Goal: Transaction & Acquisition: Purchase product/service

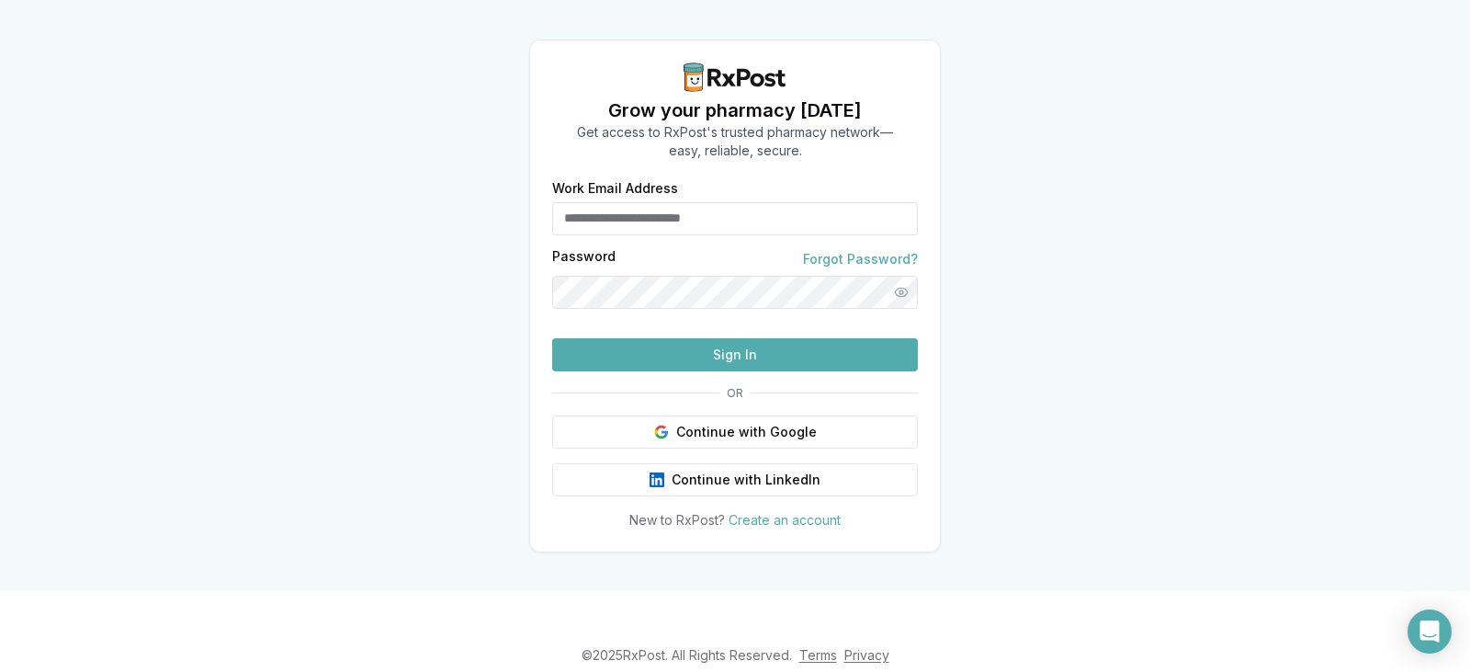
type input "**********"
click at [735, 323] on div at bounding box center [735, 323] width 0 height 0
click at [750, 371] on button "Sign In" at bounding box center [735, 354] width 366 height 33
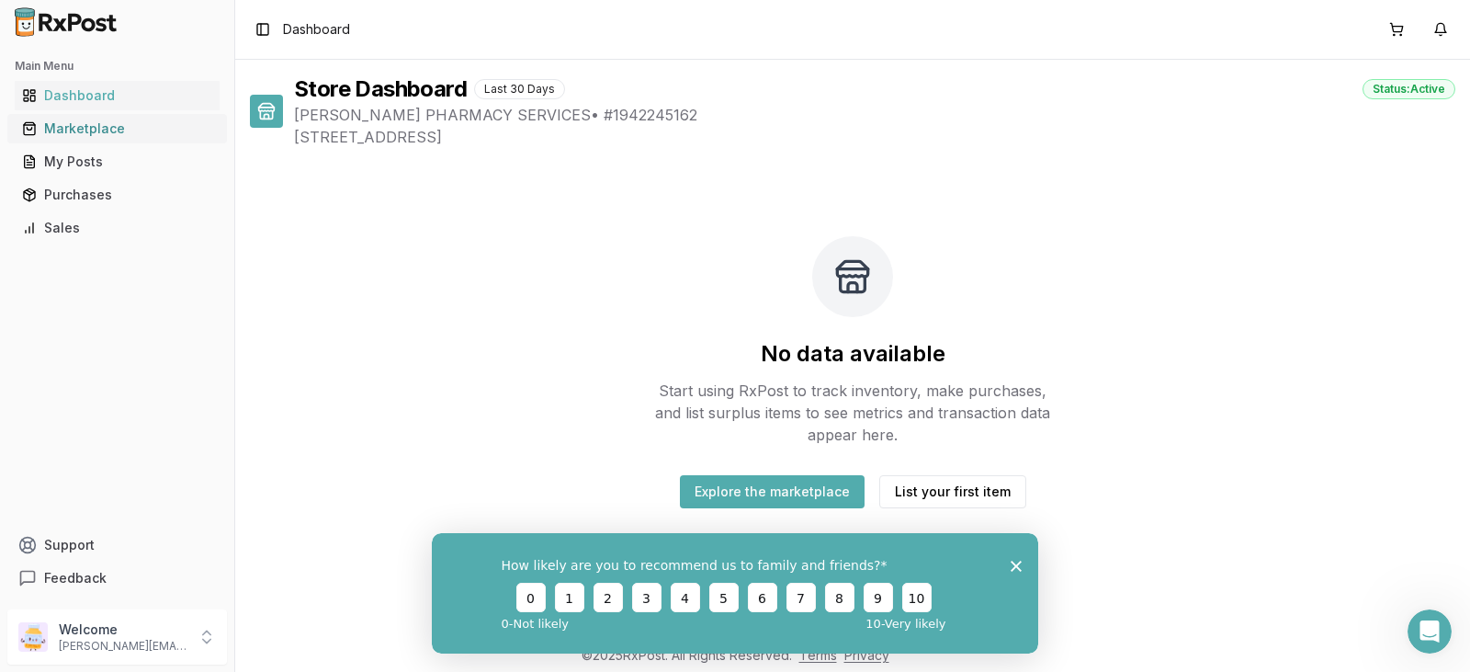
click at [101, 129] on div "Marketplace" at bounding box center [117, 128] width 190 height 18
click at [1010, 561] on div "How likely are you to recommend us to family and friends? 0 1 2 3 4 5 6 7 8 9 1…" at bounding box center [735, 592] width 606 height 120
click at [1015, 562] on icon "Close survey" at bounding box center [1016, 565] width 11 height 11
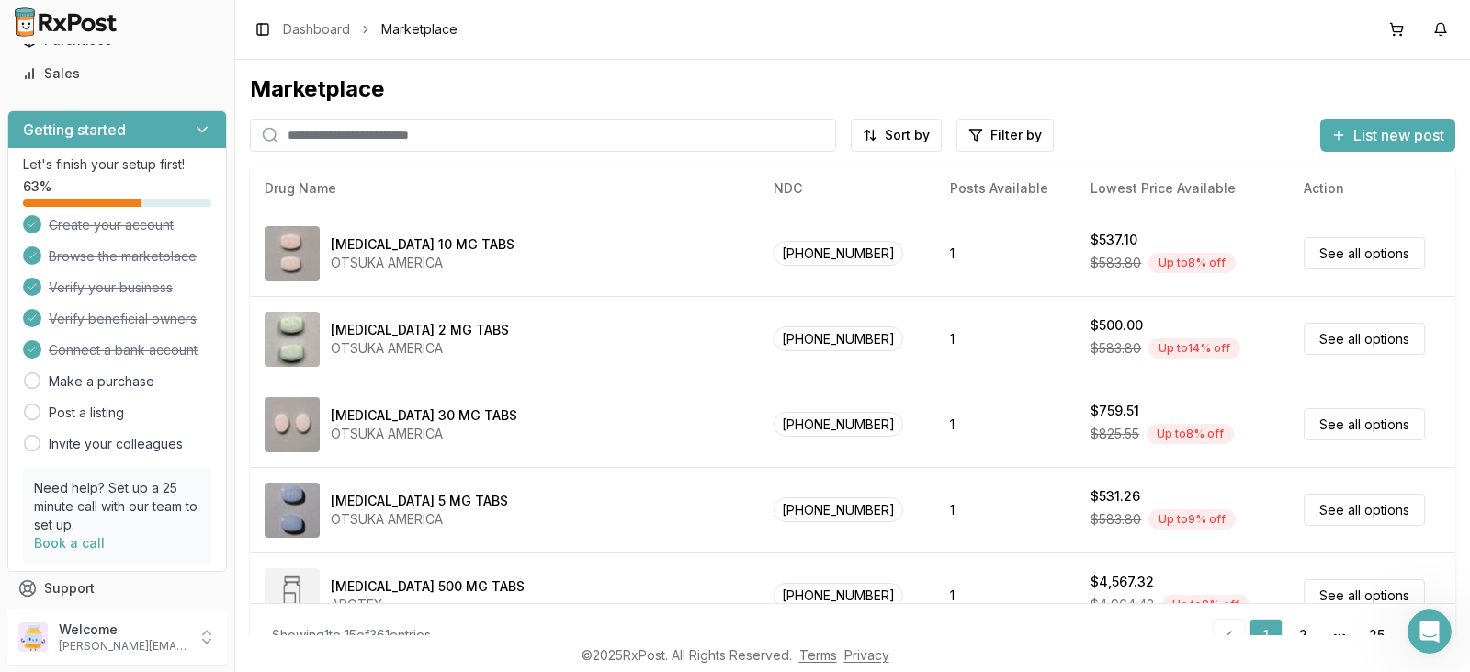
scroll to position [184, 0]
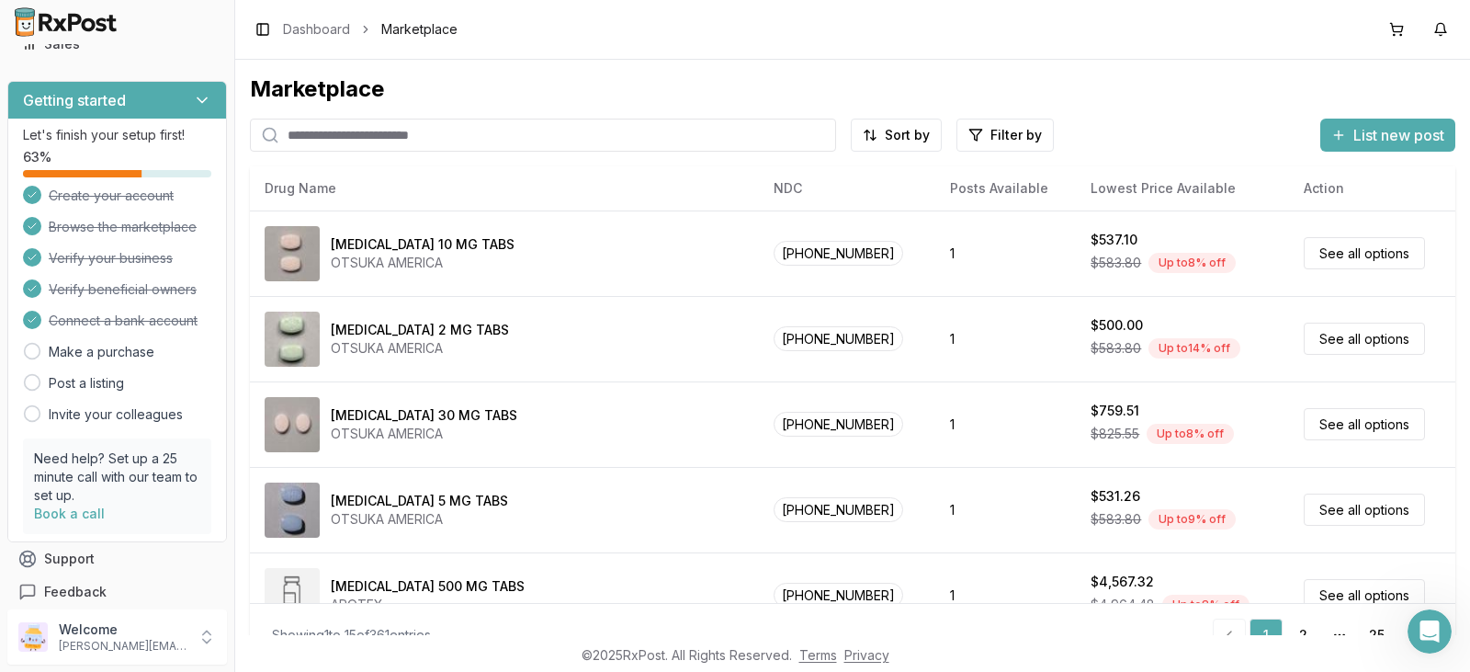
click at [354, 136] on input "search" at bounding box center [543, 135] width 586 height 33
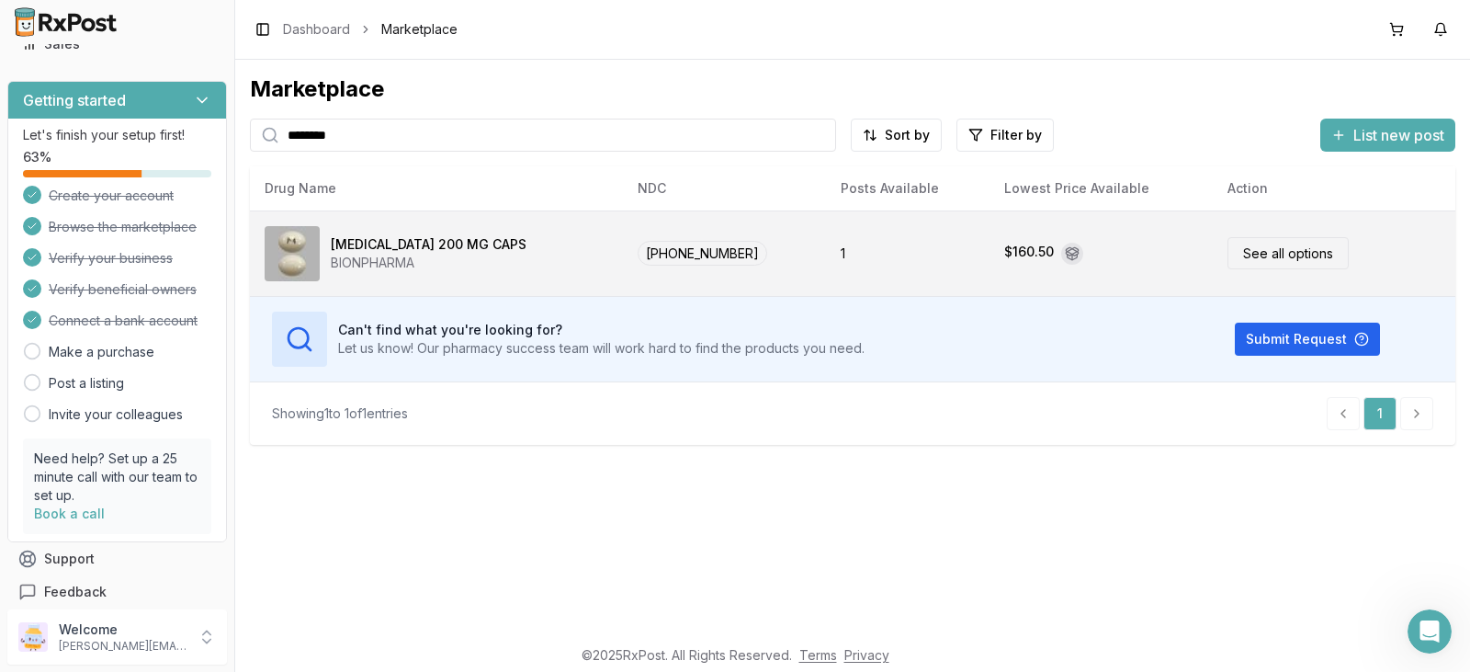
type input "********"
click at [457, 251] on div "[MEDICAL_DATA] 200 MG CAPS" at bounding box center [429, 244] width 196 height 18
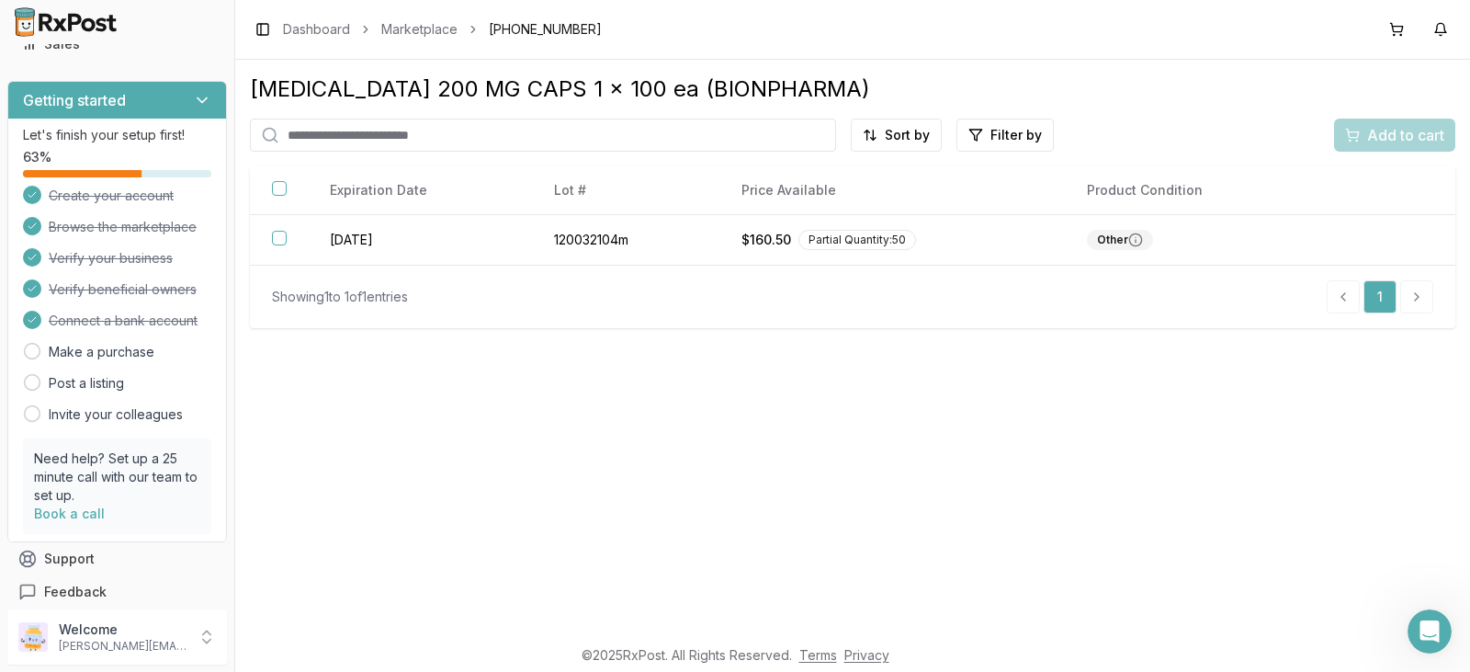
click at [492, 136] on input "search" at bounding box center [543, 135] width 586 height 33
click at [492, 136] on input "*" at bounding box center [543, 135] width 586 height 33
type input "***"
click at [424, 32] on link "Marketplace" at bounding box center [419, 29] width 76 height 18
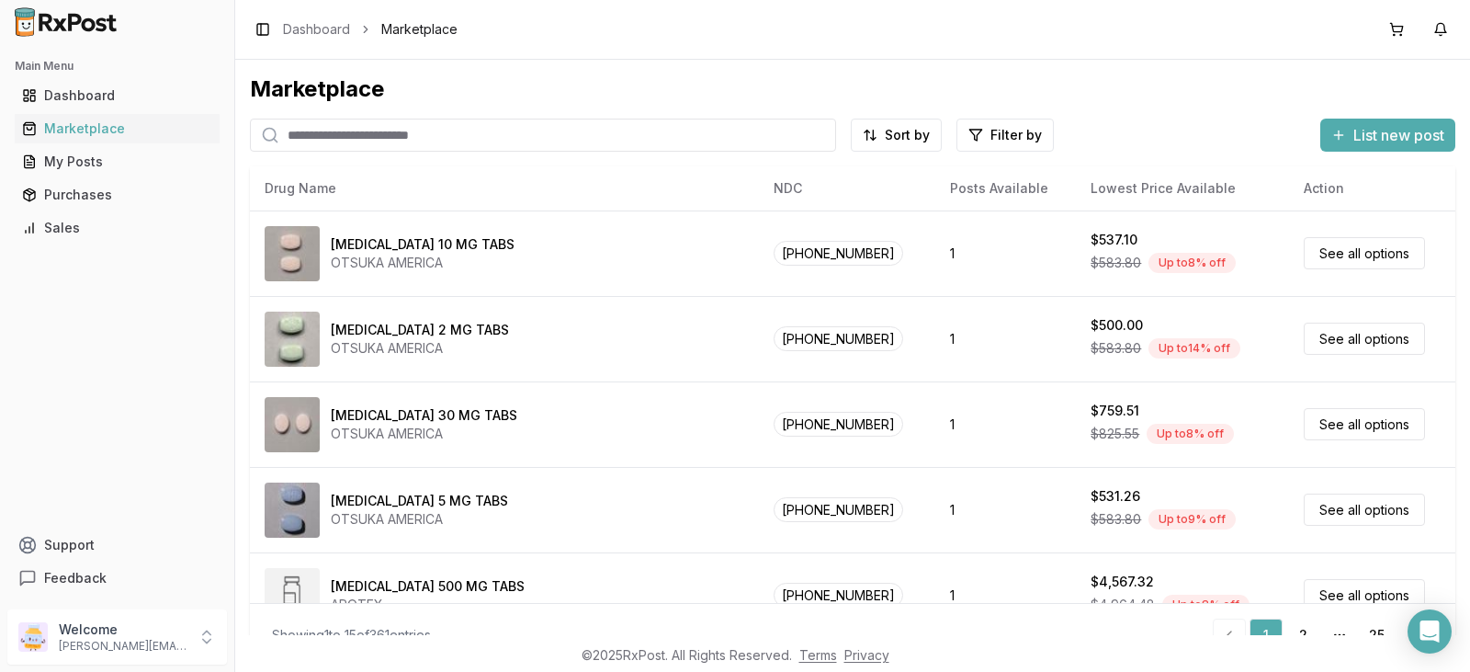
drag, startPoint x: 0, startPoint y: 0, endPoint x: 478, endPoint y: 139, distance: 497.5
click at [478, 139] on input "search" at bounding box center [543, 135] width 586 height 33
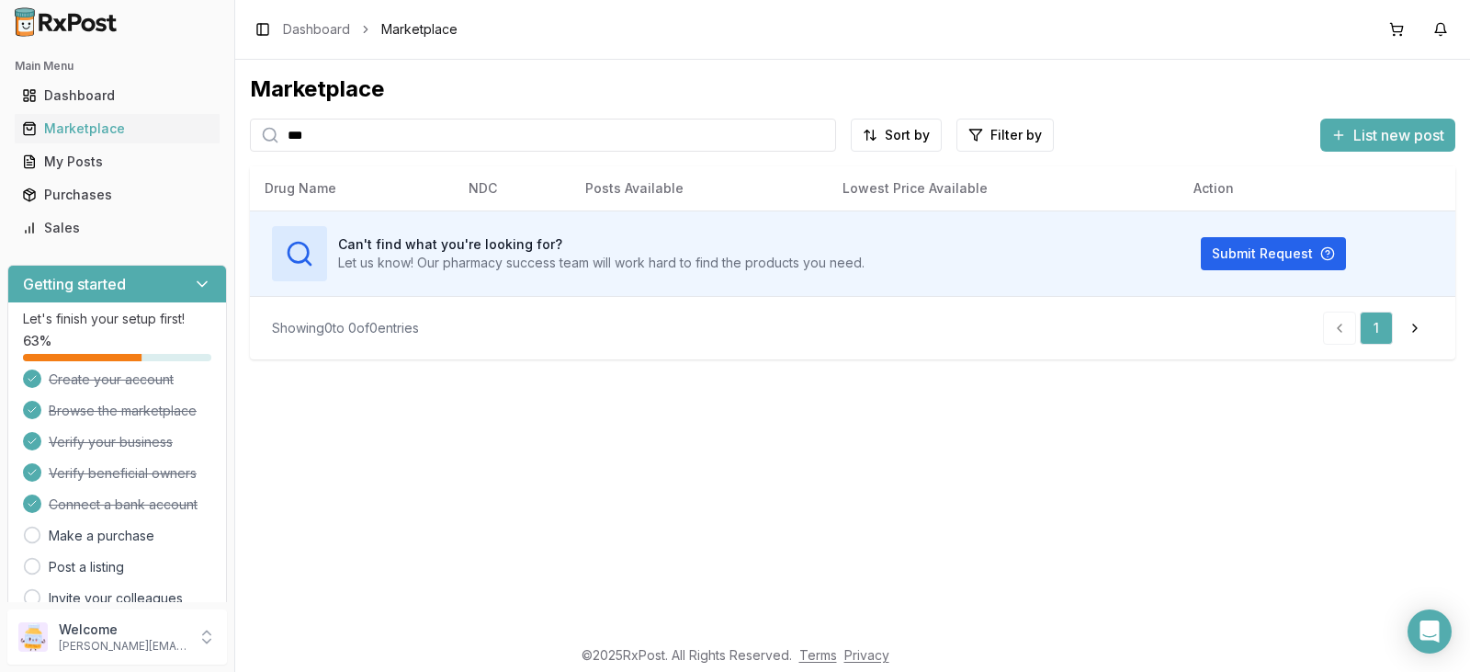
type input "***"
drag, startPoint x: 338, startPoint y: 137, endPoint x: 216, endPoint y: 115, distance: 124.2
click at [211, 129] on div "Main Menu Dashboard Marketplace My Posts Purchases Sales Getting started Let's …" at bounding box center [735, 336] width 1470 height 672
type input "*"
type input "*******"
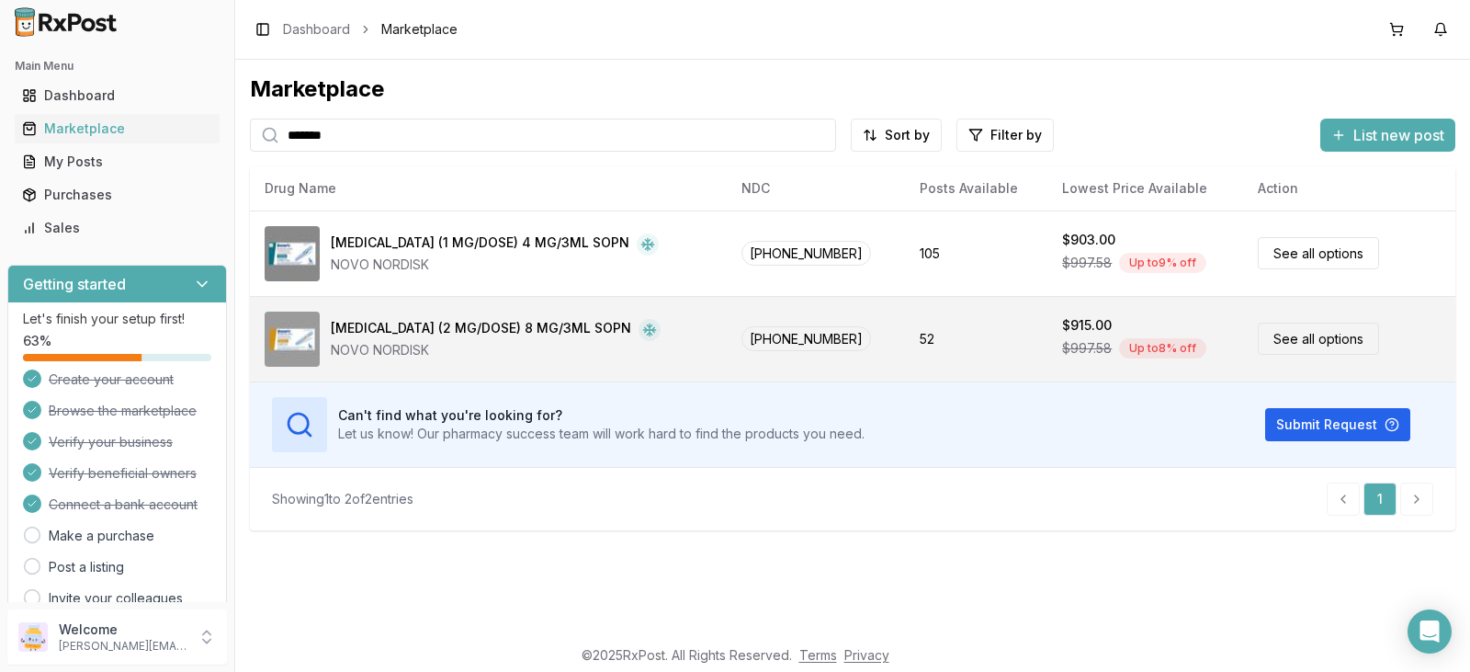
click at [434, 323] on div "Ozempic (2 MG/DOSE) 8 MG/3ML SOPN" at bounding box center [481, 330] width 300 height 22
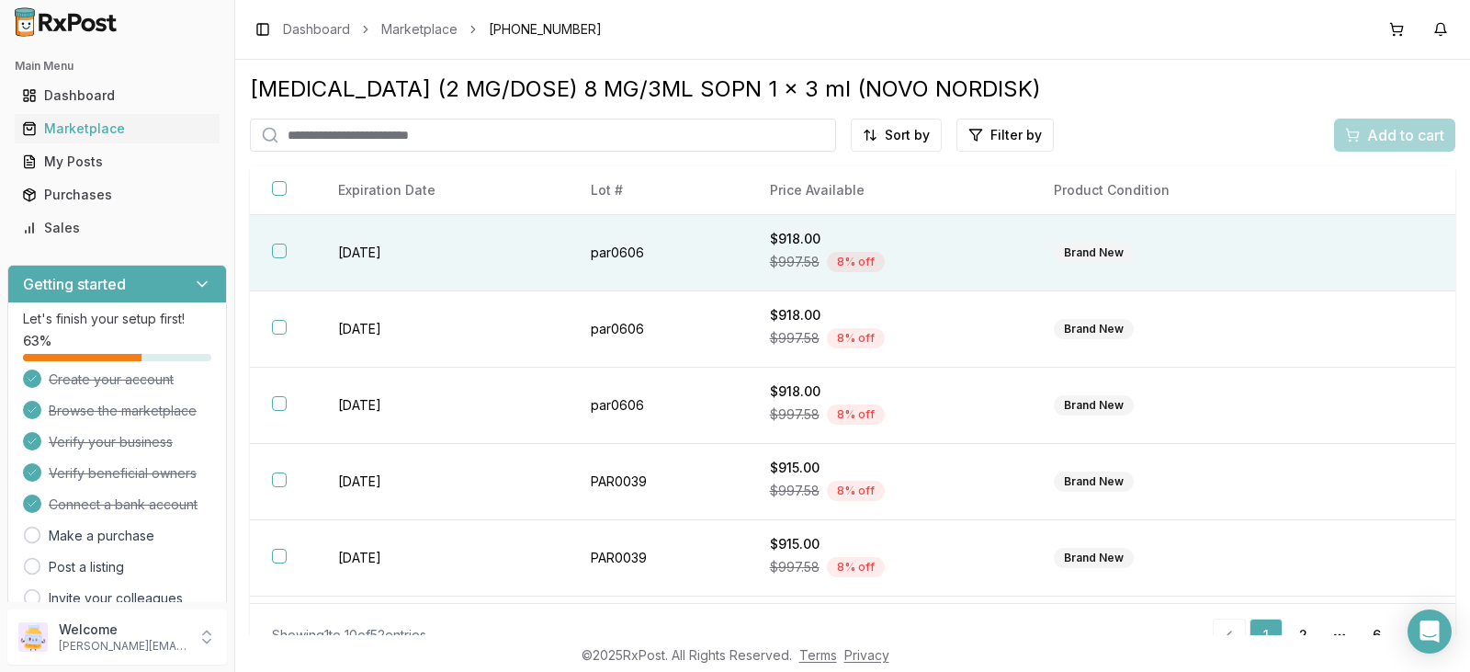
click at [281, 250] on button "button" at bounding box center [279, 250] width 15 height 15
click at [1382, 140] on span "Add to cart" at bounding box center [1405, 135] width 77 height 22
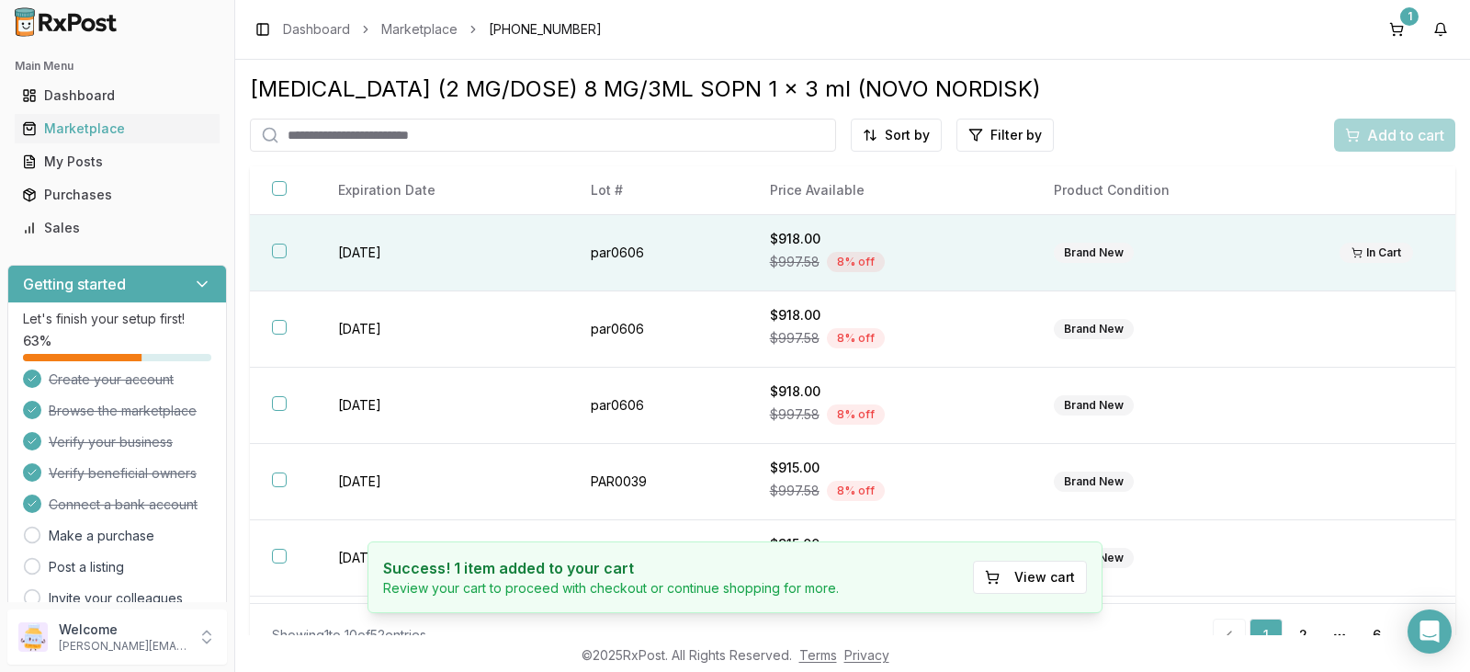
click at [1363, 254] on div "In Cart" at bounding box center [1377, 253] width 74 height 20
click at [1044, 573] on button "View cart" at bounding box center [1030, 576] width 114 height 33
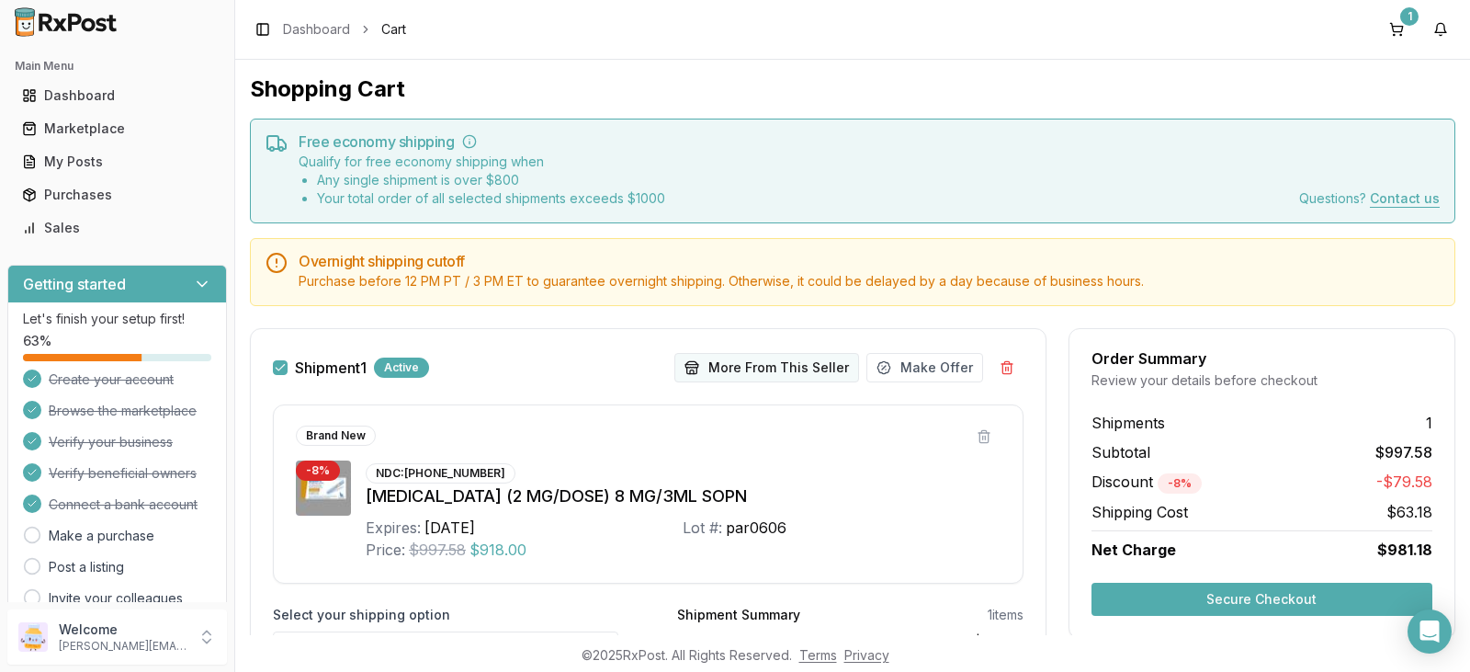
click at [784, 368] on button "More From This Seller" at bounding box center [766, 367] width 185 height 29
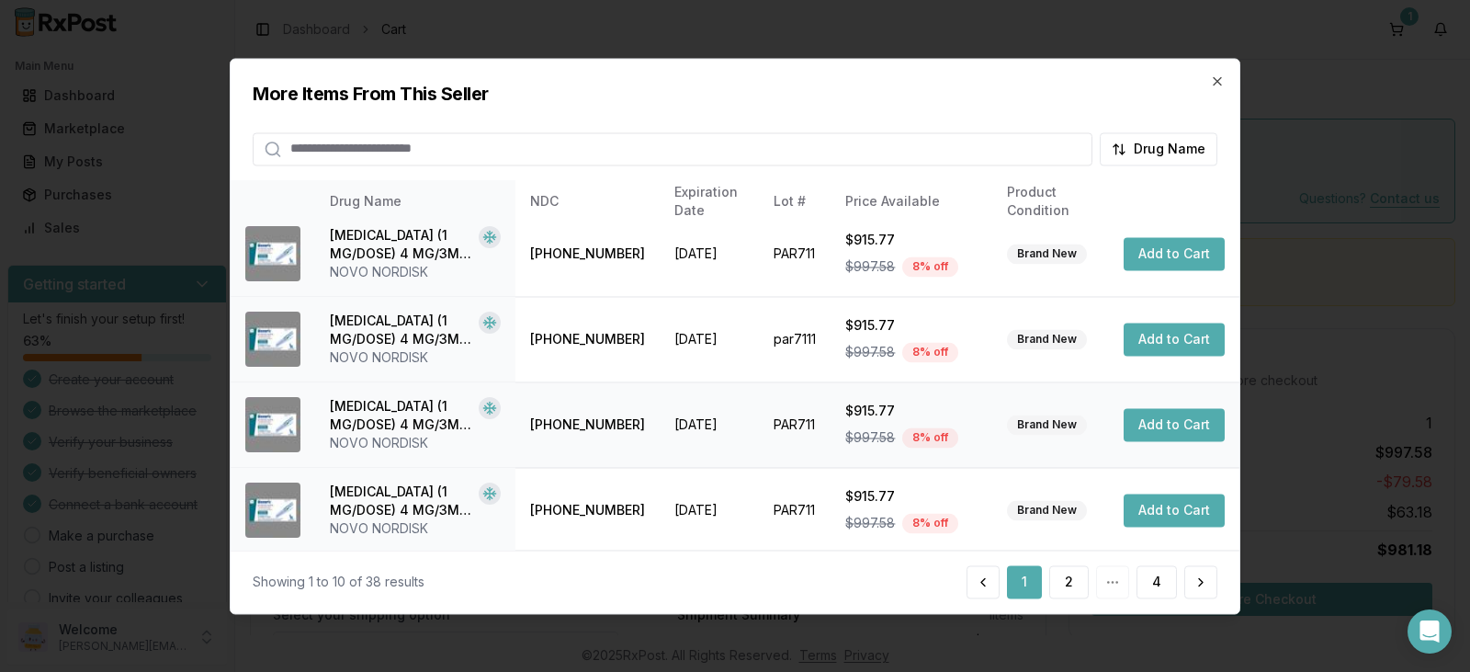
scroll to position [583, 0]
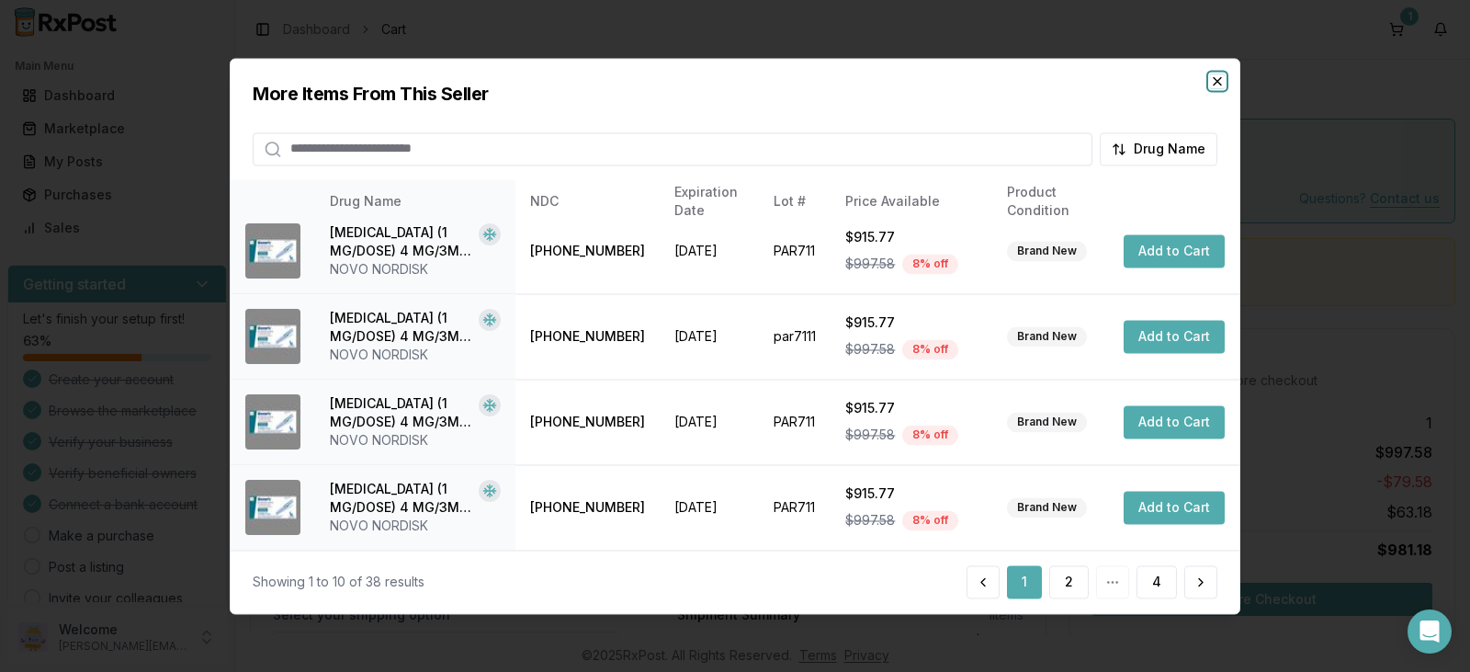
click at [1218, 82] on icon "button" at bounding box center [1217, 80] width 7 height 7
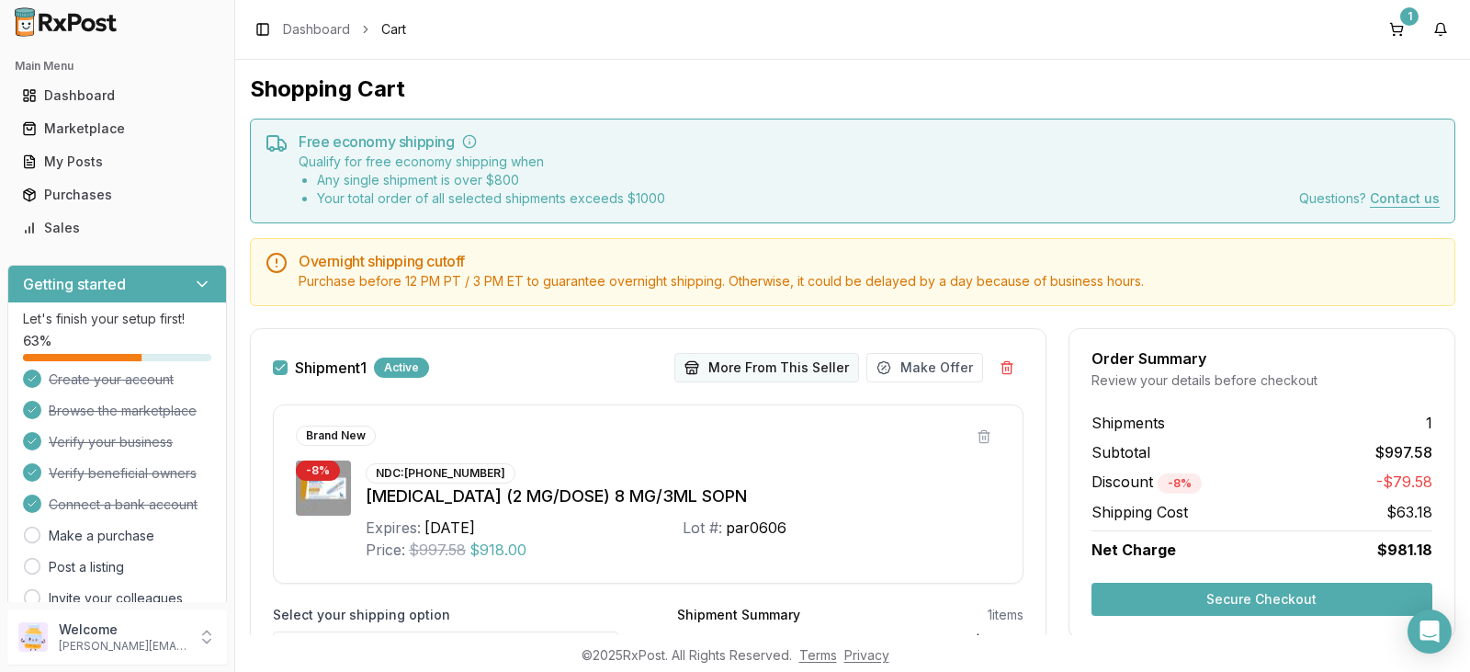
click at [779, 370] on button "More From This Seller" at bounding box center [766, 367] width 185 height 29
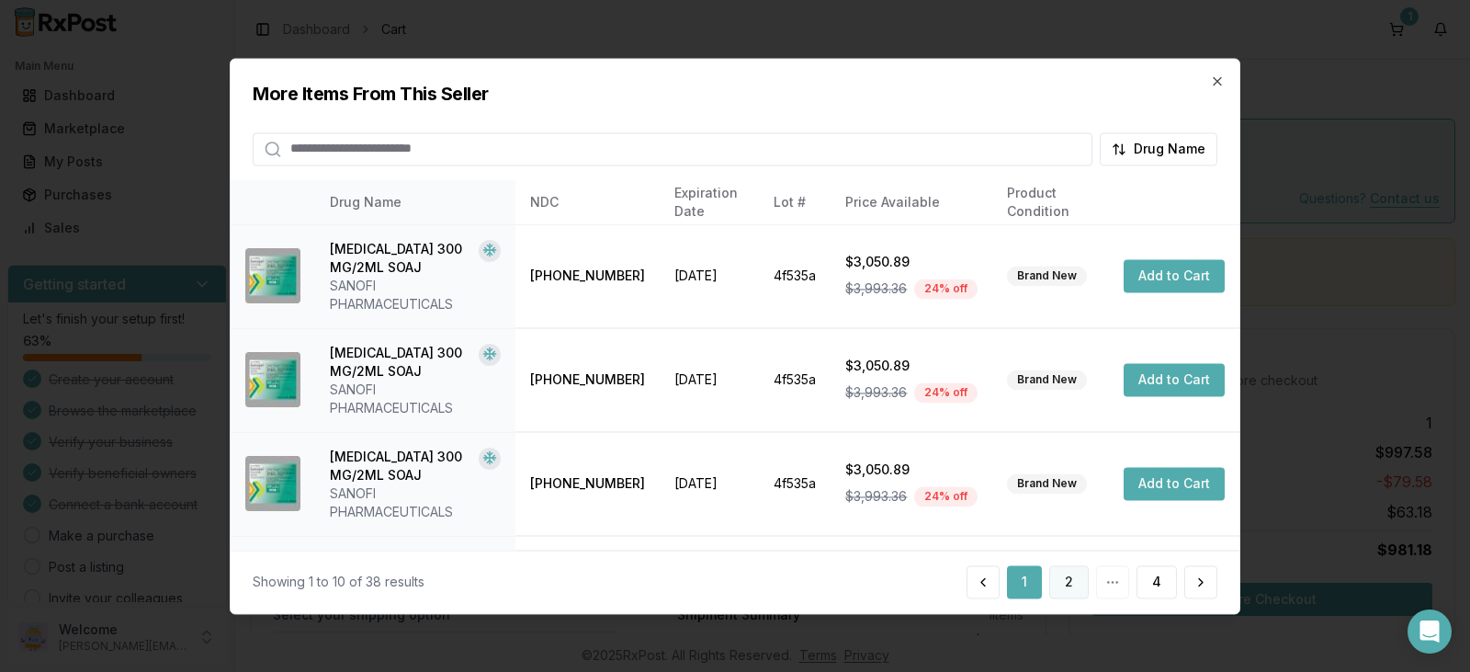
click at [1072, 581] on button "2" at bounding box center [1069, 581] width 40 height 33
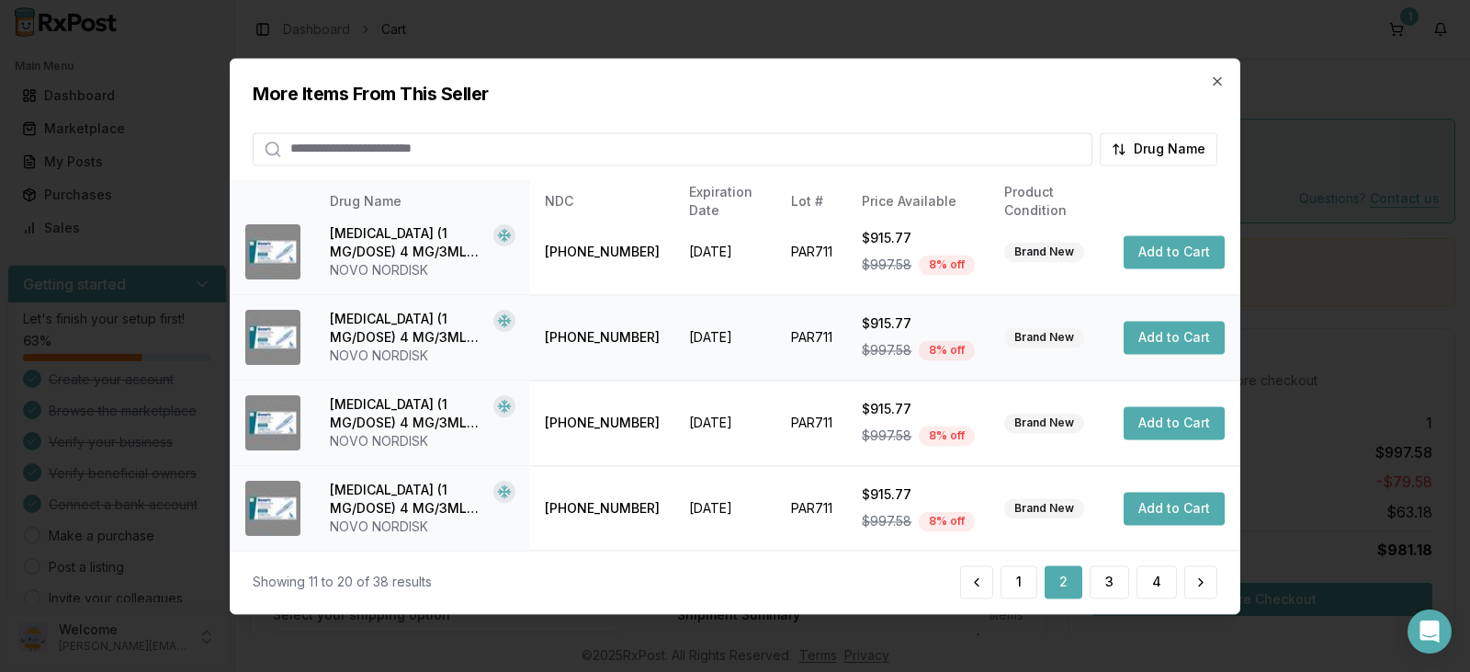
scroll to position [528, 0]
click at [1113, 584] on button "3" at bounding box center [1110, 581] width 40 height 33
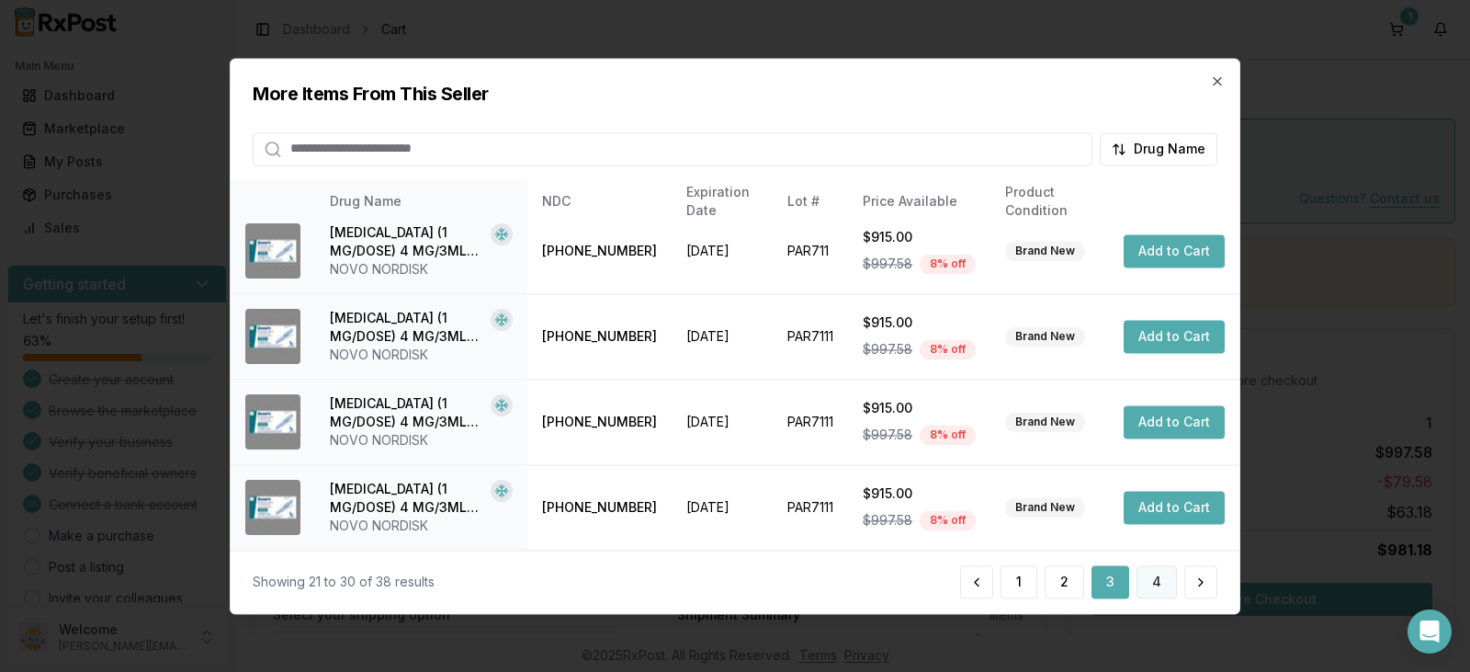
click at [1160, 582] on button "4" at bounding box center [1157, 581] width 40 height 33
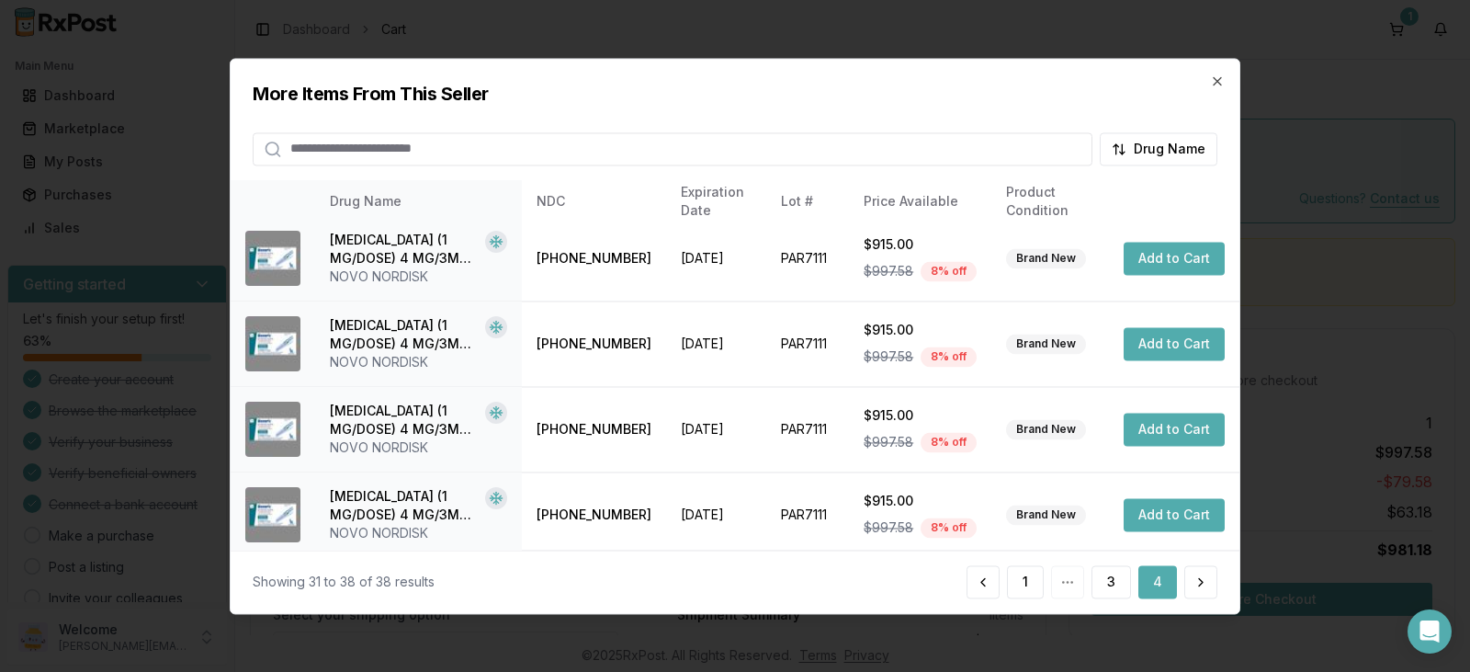
scroll to position [0, 0]
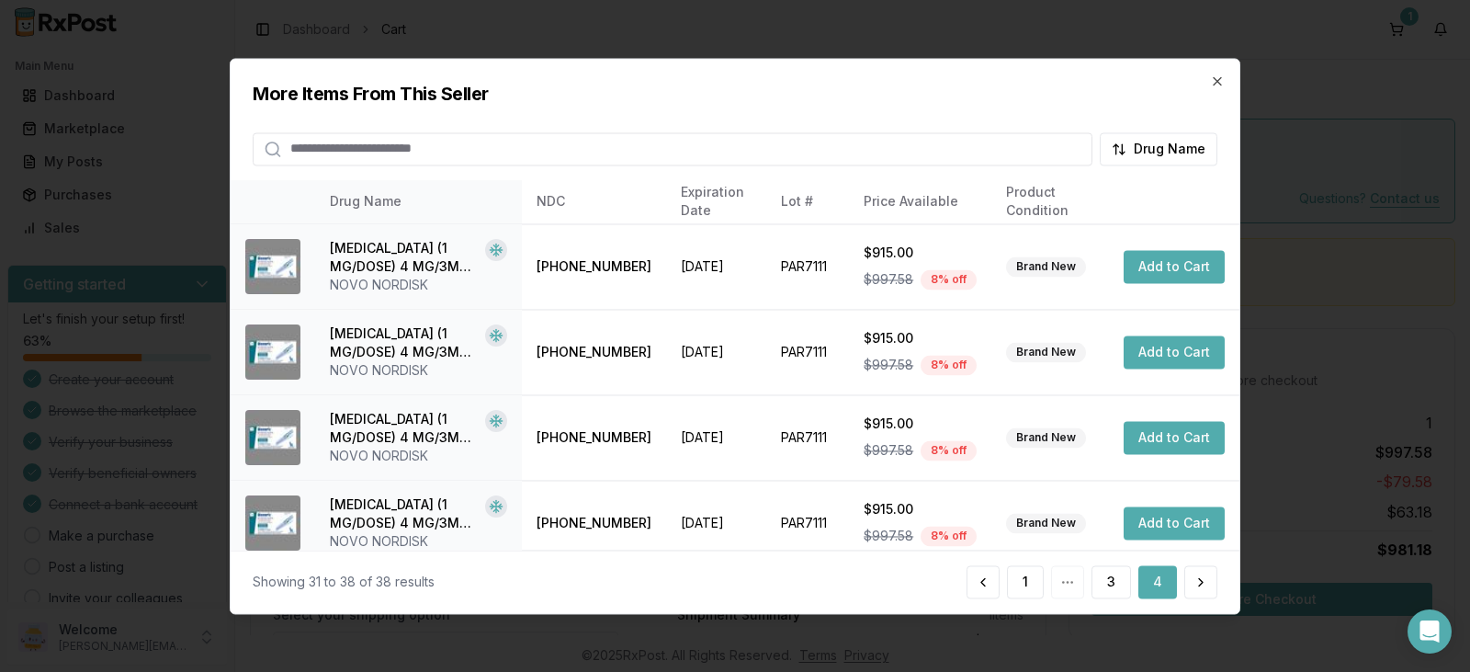
click at [487, 152] on input "search" at bounding box center [673, 148] width 840 height 33
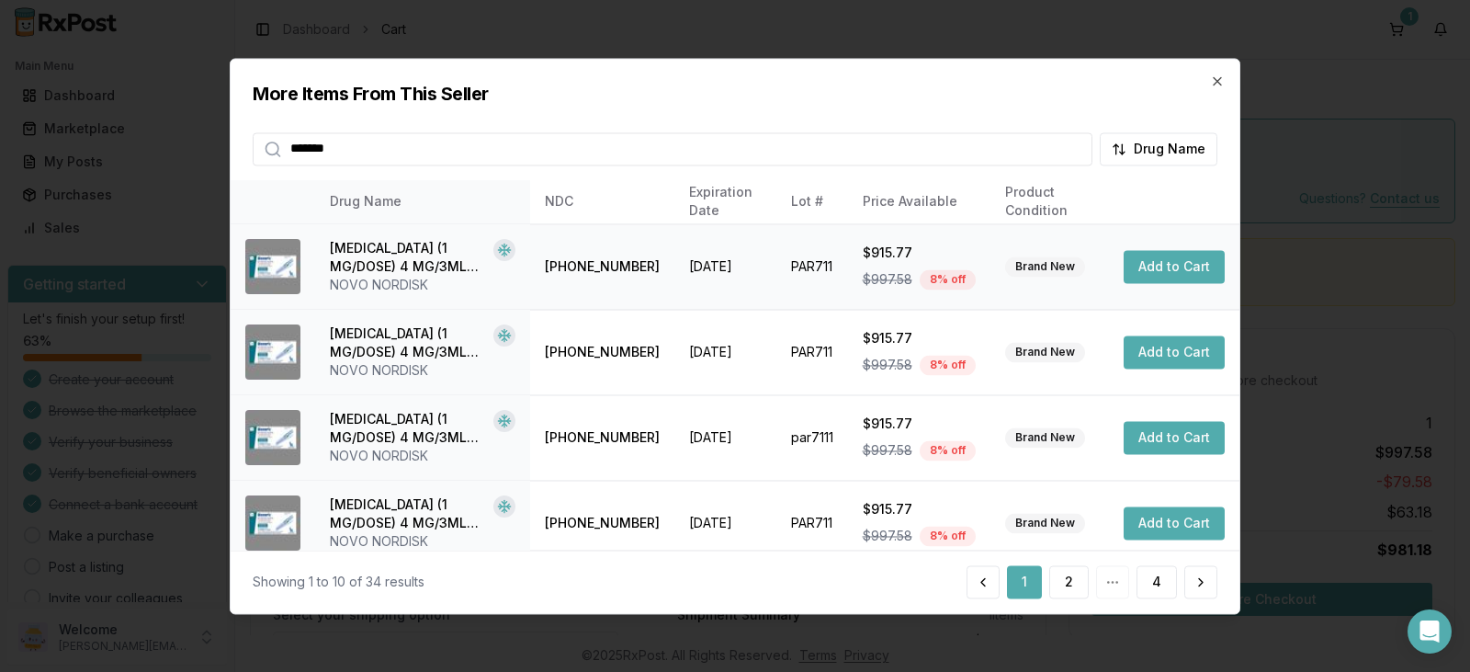
type input "*******"
click at [1164, 268] on button "Add to Cart" at bounding box center [1174, 266] width 101 height 33
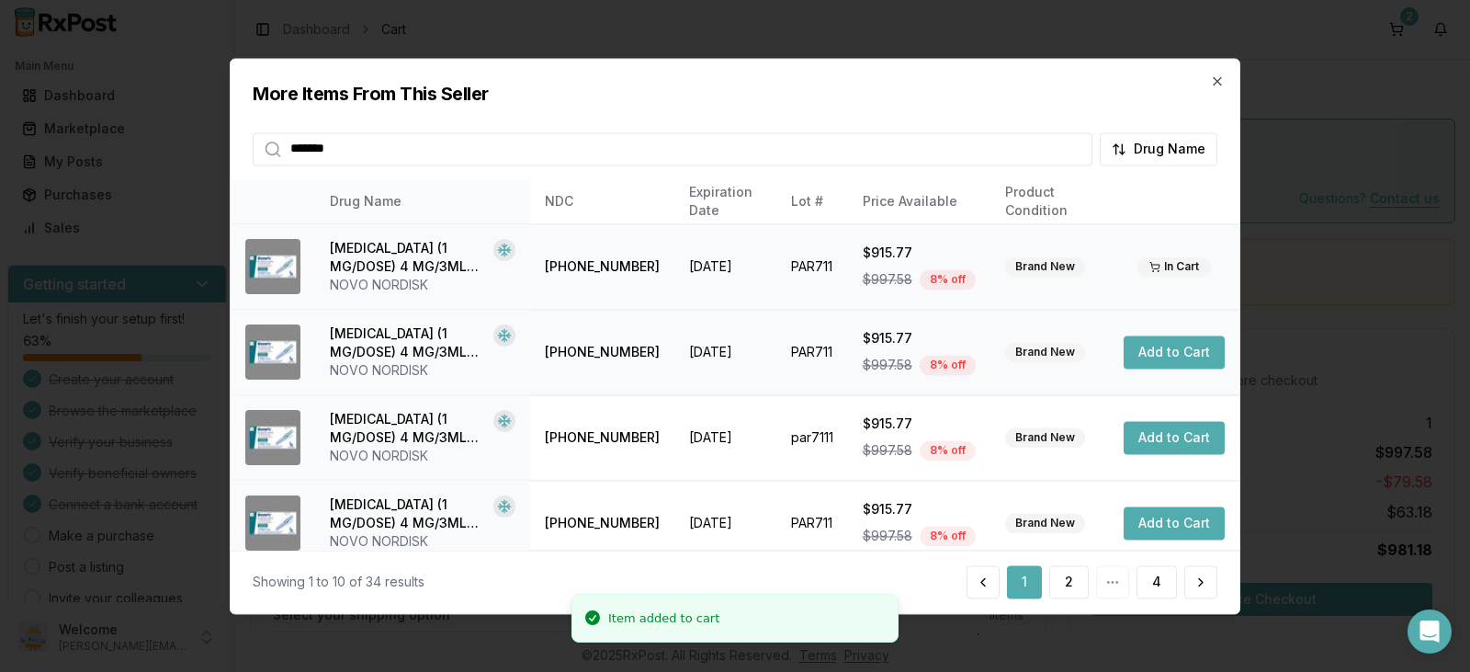
click at [1164, 358] on button "Add to Cart" at bounding box center [1174, 351] width 101 height 33
click at [1165, 439] on button "Add to Cart" at bounding box center [1174, 437] width 101 height 33
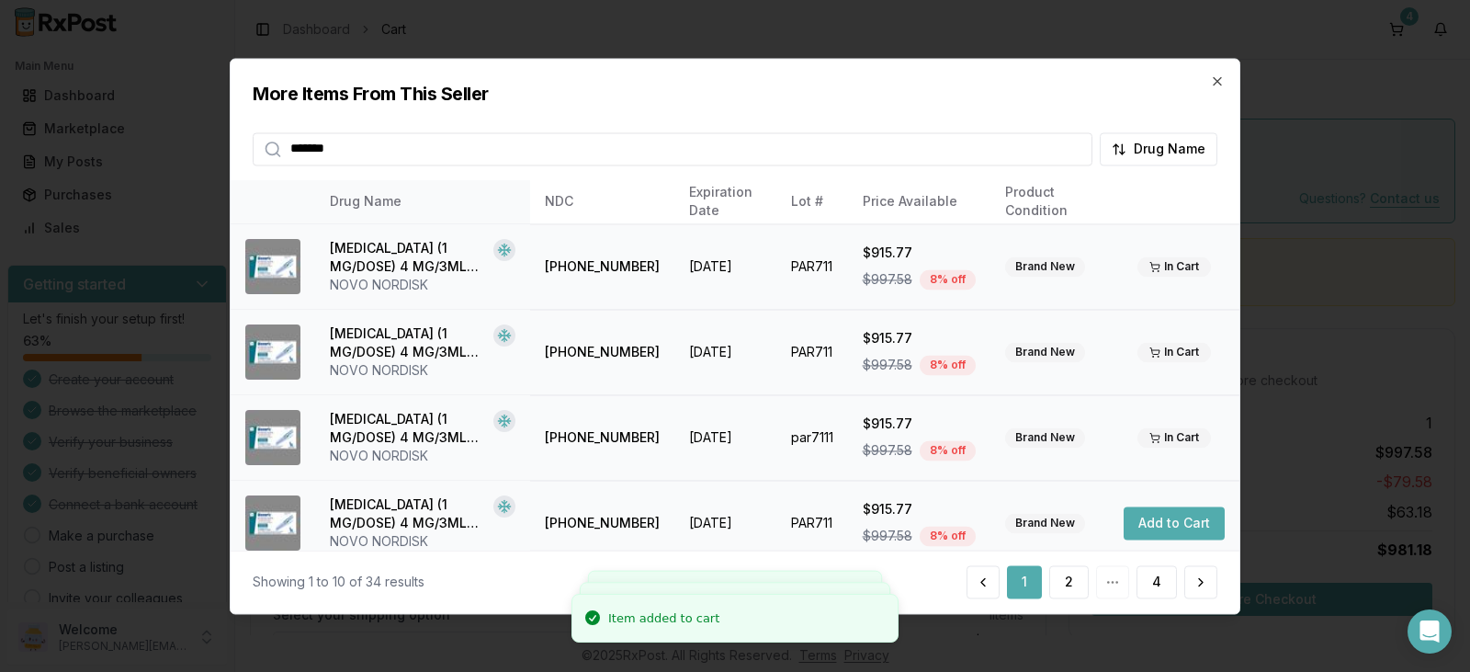
click at [1171, 523] on button "Add to Cart" at bounding box center [1174, 522] width 101 height 33
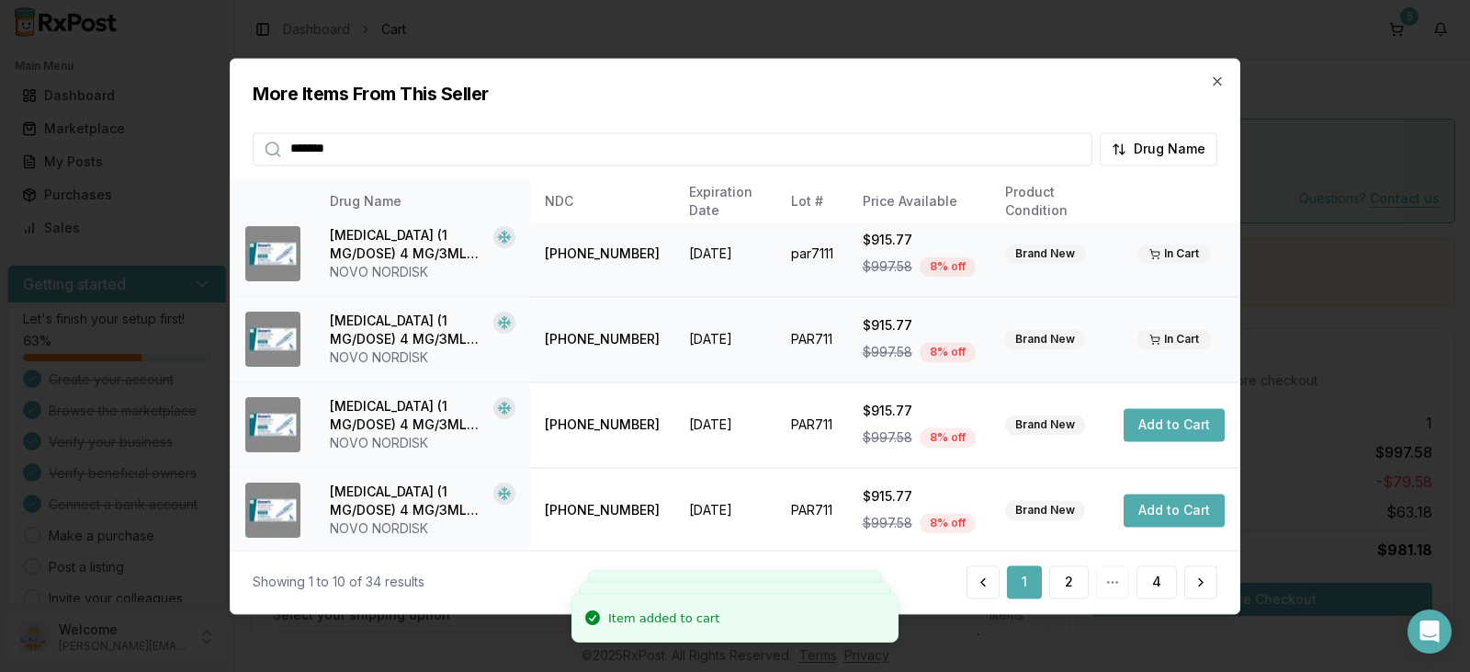
scroll to position [368, 0]
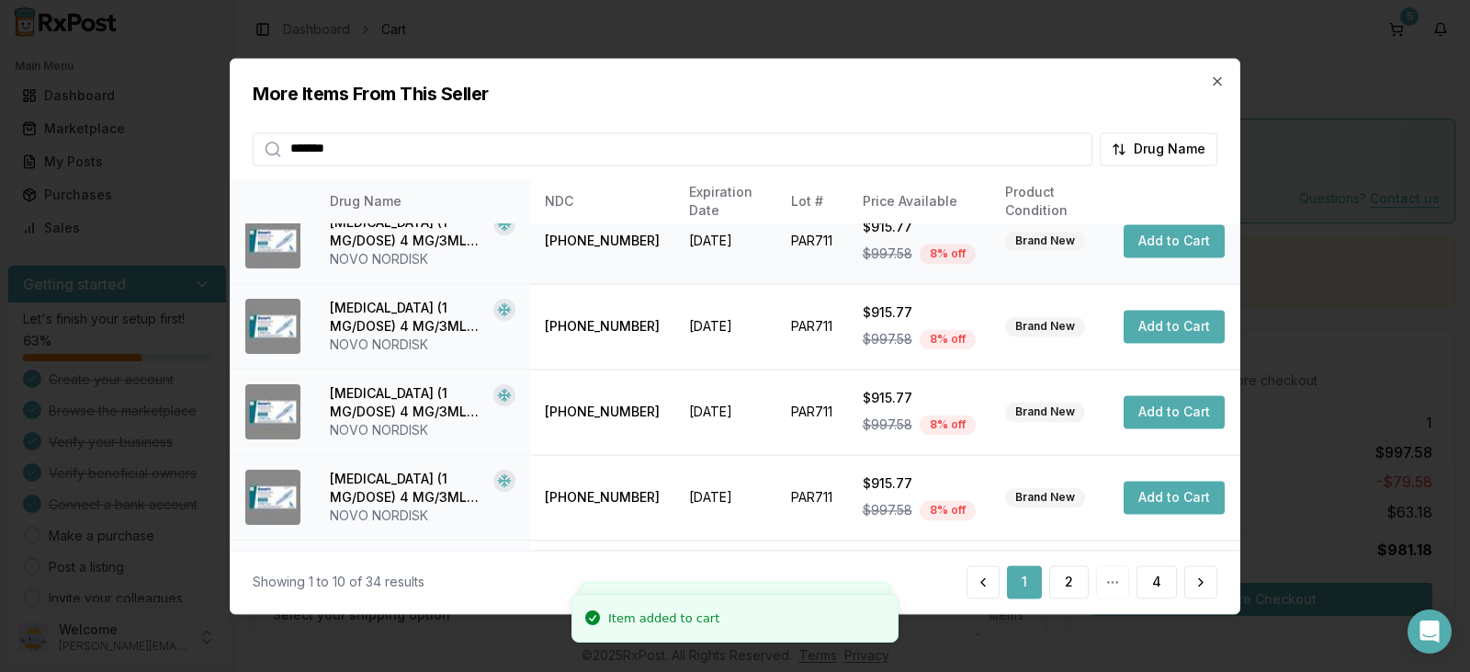
click at [1174, 253] on button "Add to Cart" at bounding box center [1174, 240] width 101 height 33
click at [1183, 325] on button "Add to Cart" at bounding box center [1174, 326] width 101 height 33
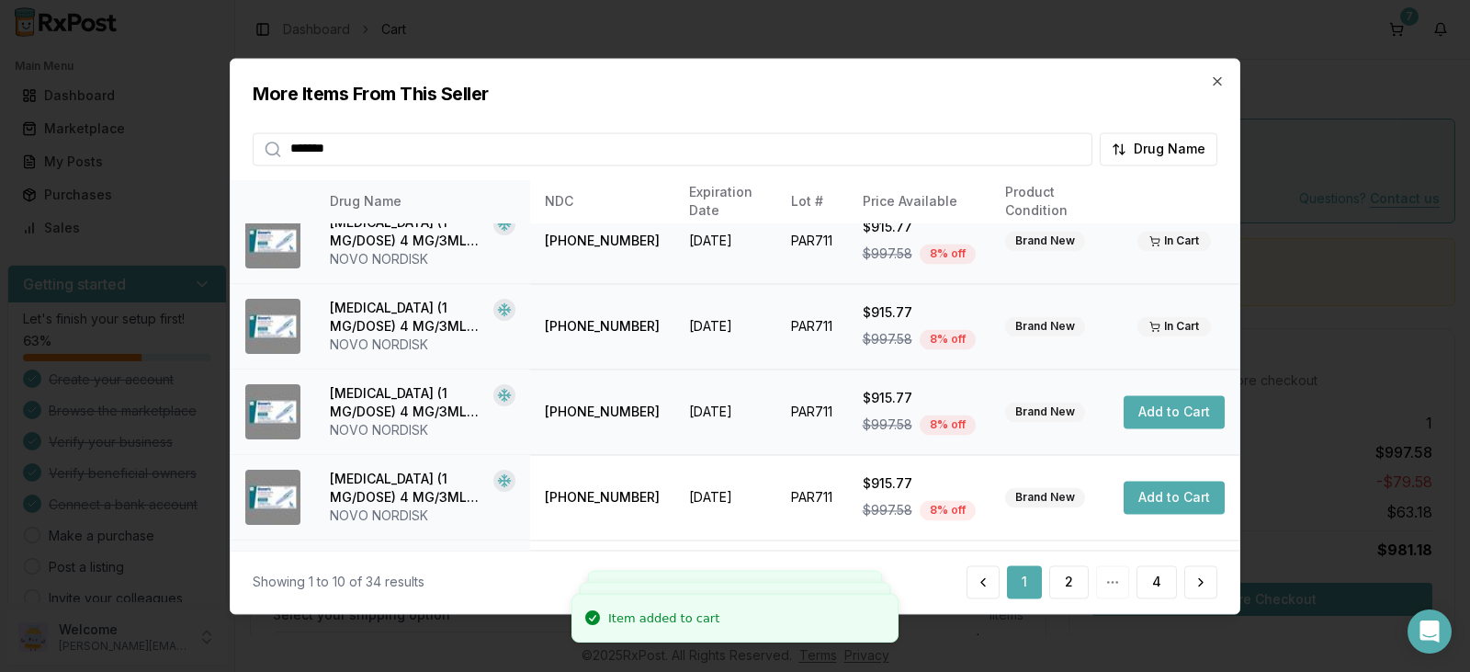
click at [1171, 414] on button "Add to Cart" at bounding box center [1174, 411] width 101 height 33
click at [1165, 497] on button "Add to Cart" at bounding box center [1174, 497] width 101 height 33
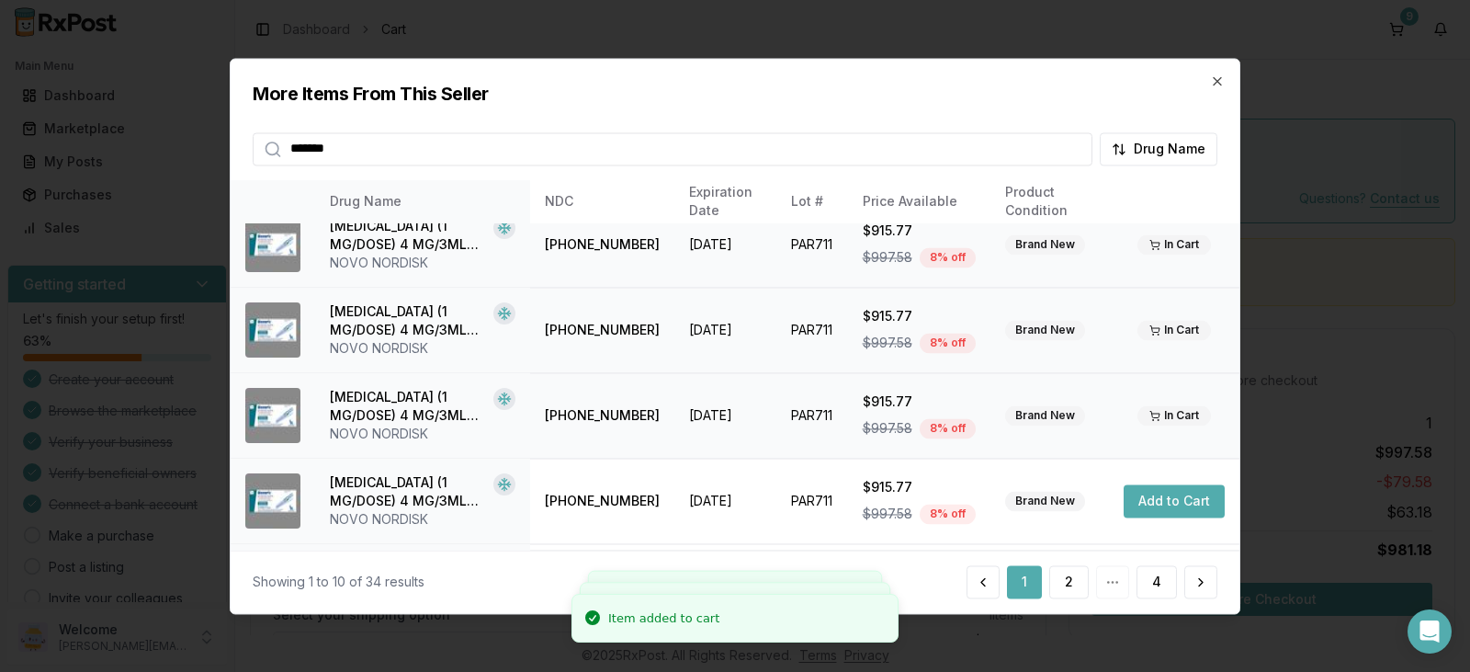
scroll to position [528, 0]
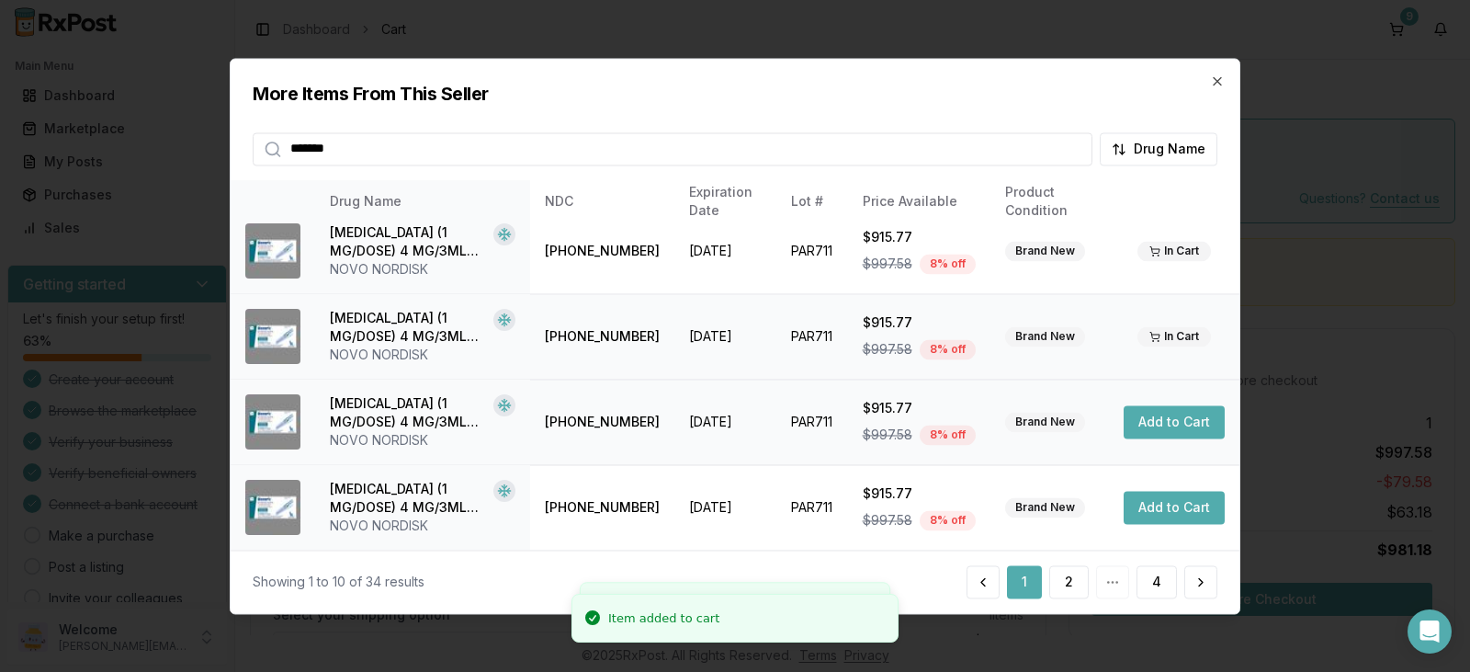
click at [1168, 424] on button "Add to Cart" at bounding box center [1174, 421] width 101 height 33
click at [1164, 506] on button "Add to Cart" at bounding box center [1174, 507] width 101 height 33
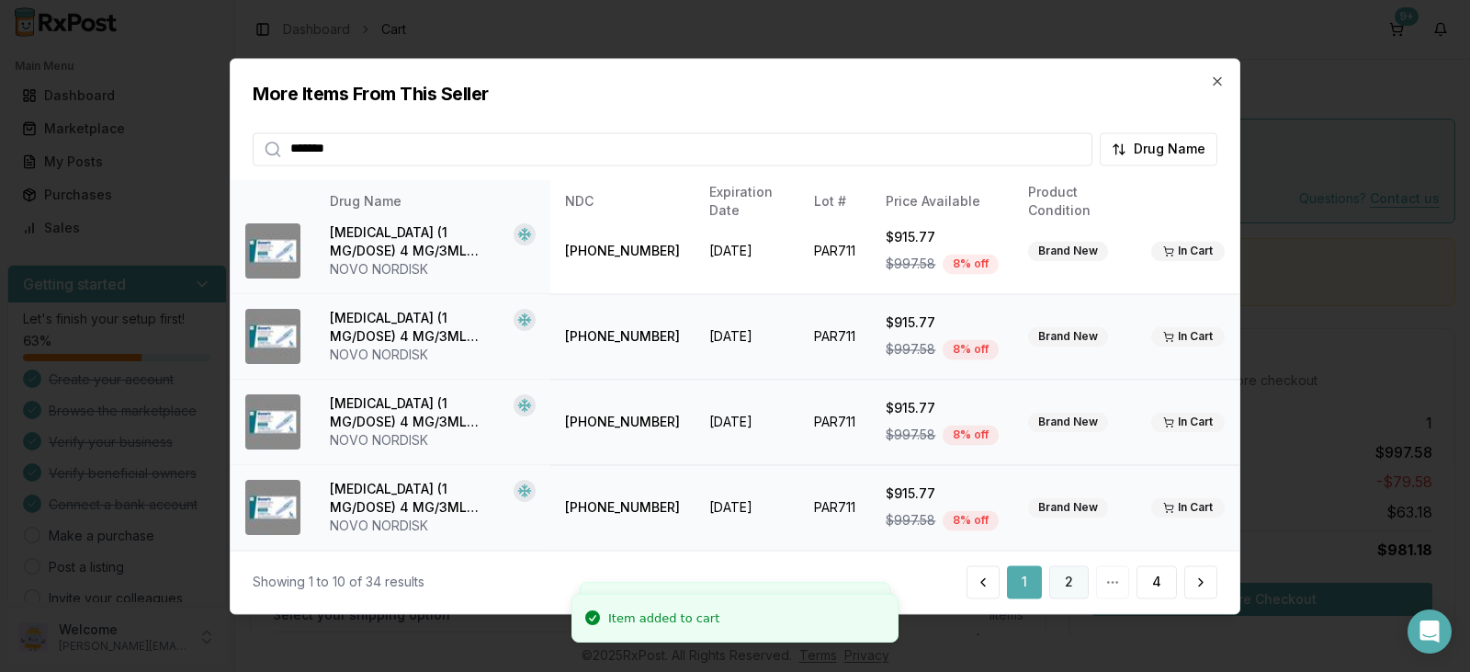
click at [1064, 583] on button "2" at bounding box center [1069, 581] width 40 height 33
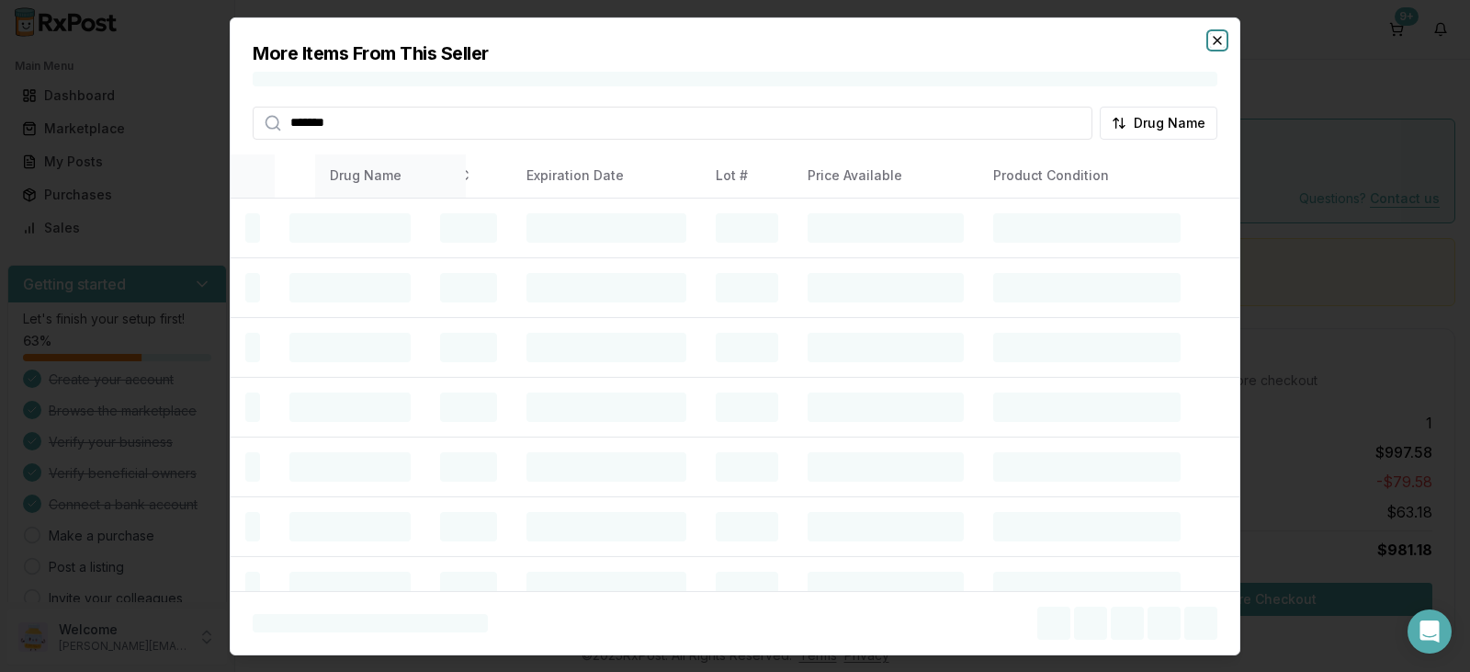
click at [1218, 40] on icon "button" at bounding box center [1217, 39] width 7 height 7
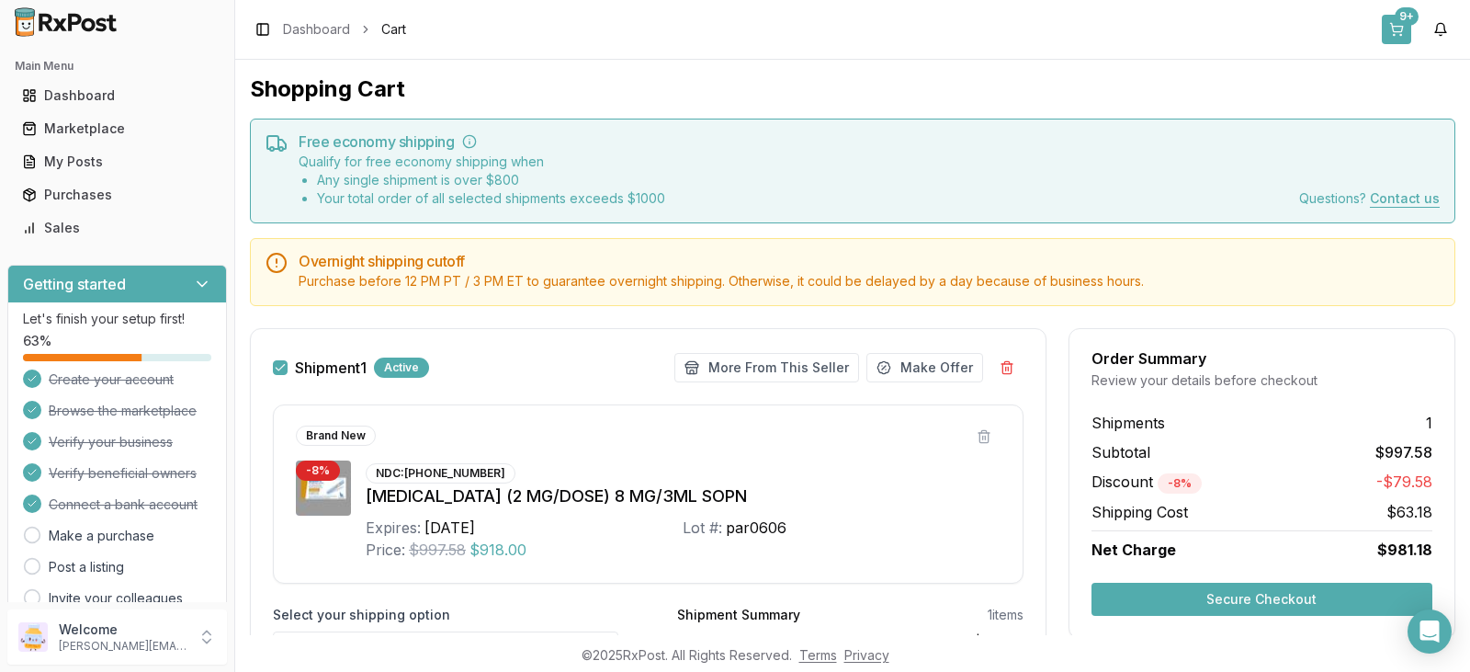
click at [1410, 21] on div "9+" at bounding box center [1407, 16] width 24 height 18
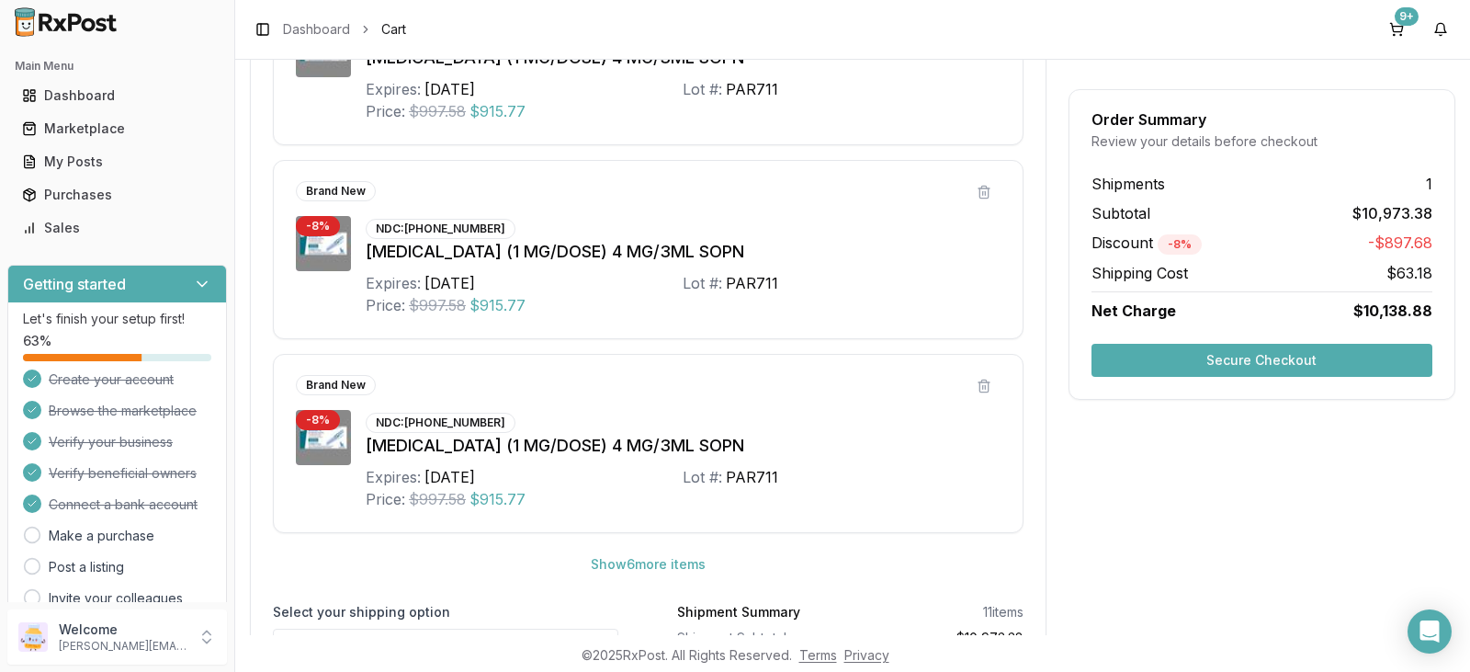
scroll to position [1010, 0]
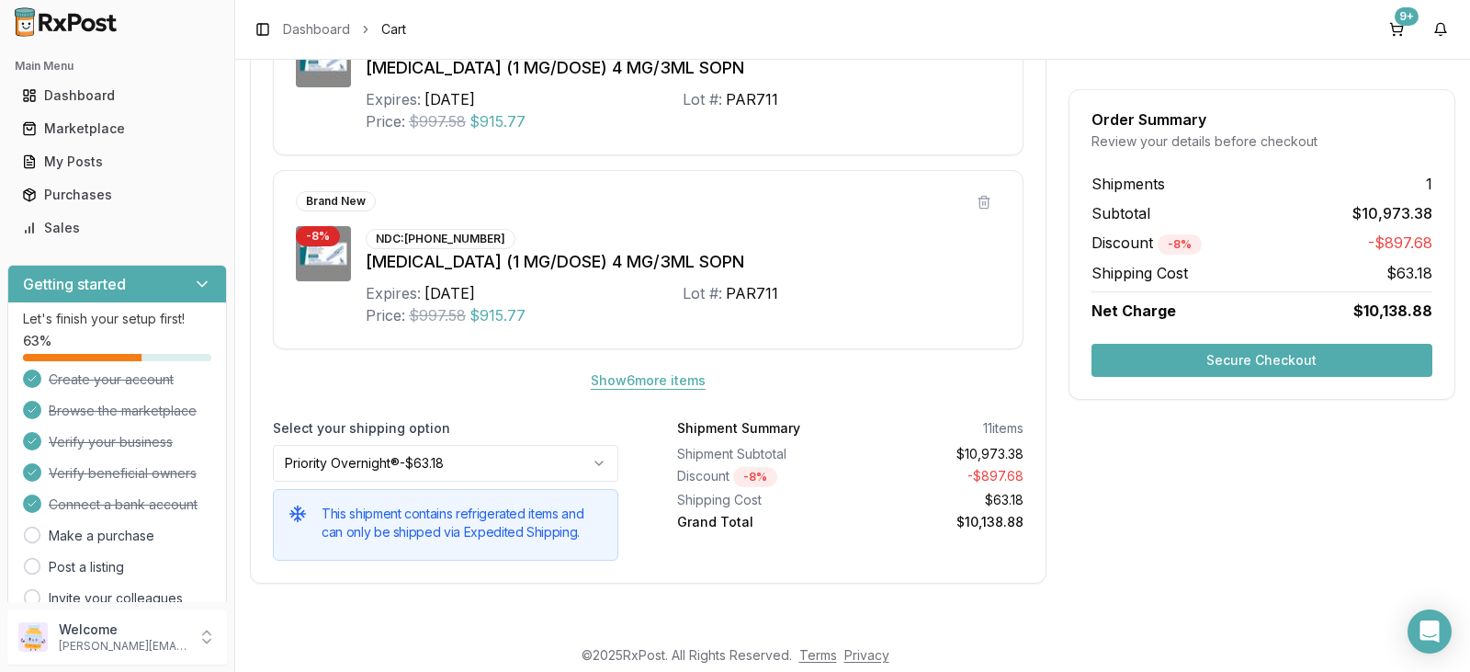
click at [666, 385] on button "Show 6 more item s" at bounding box center [648, 380] width 144 height 33
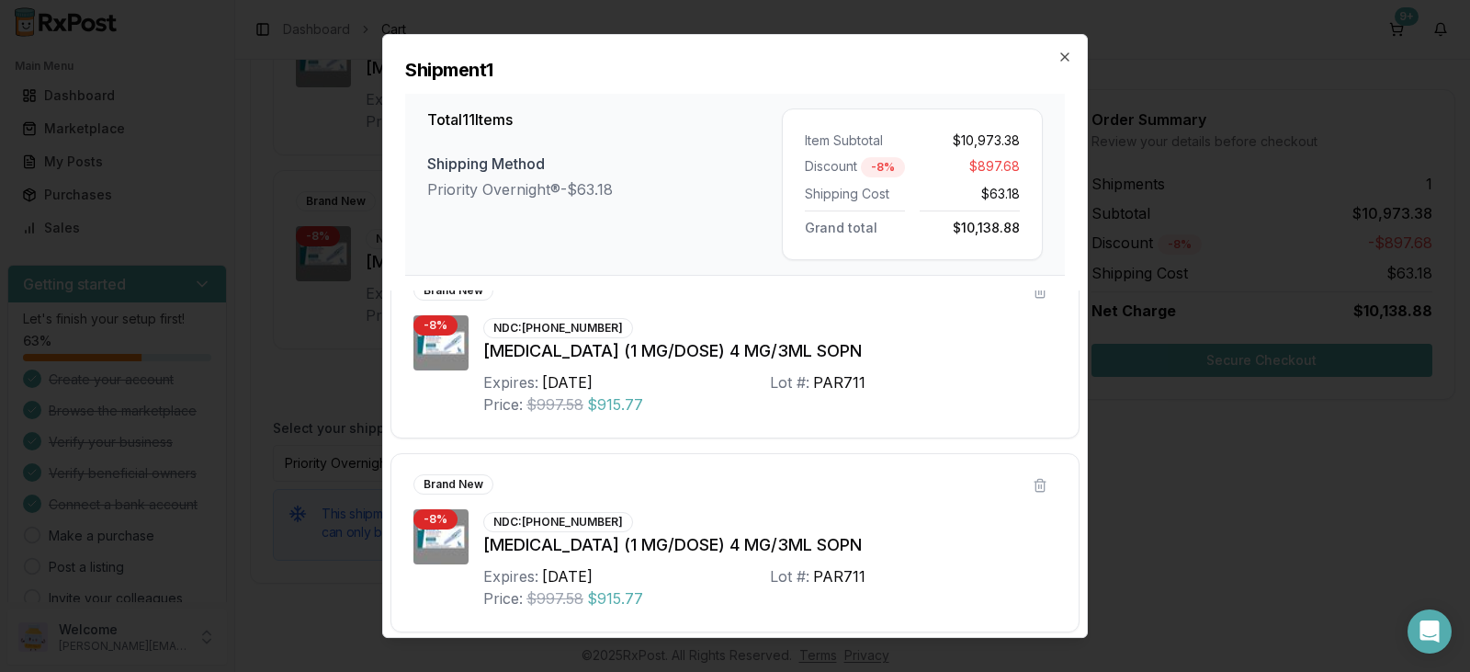
scroll to position [1785, 0]
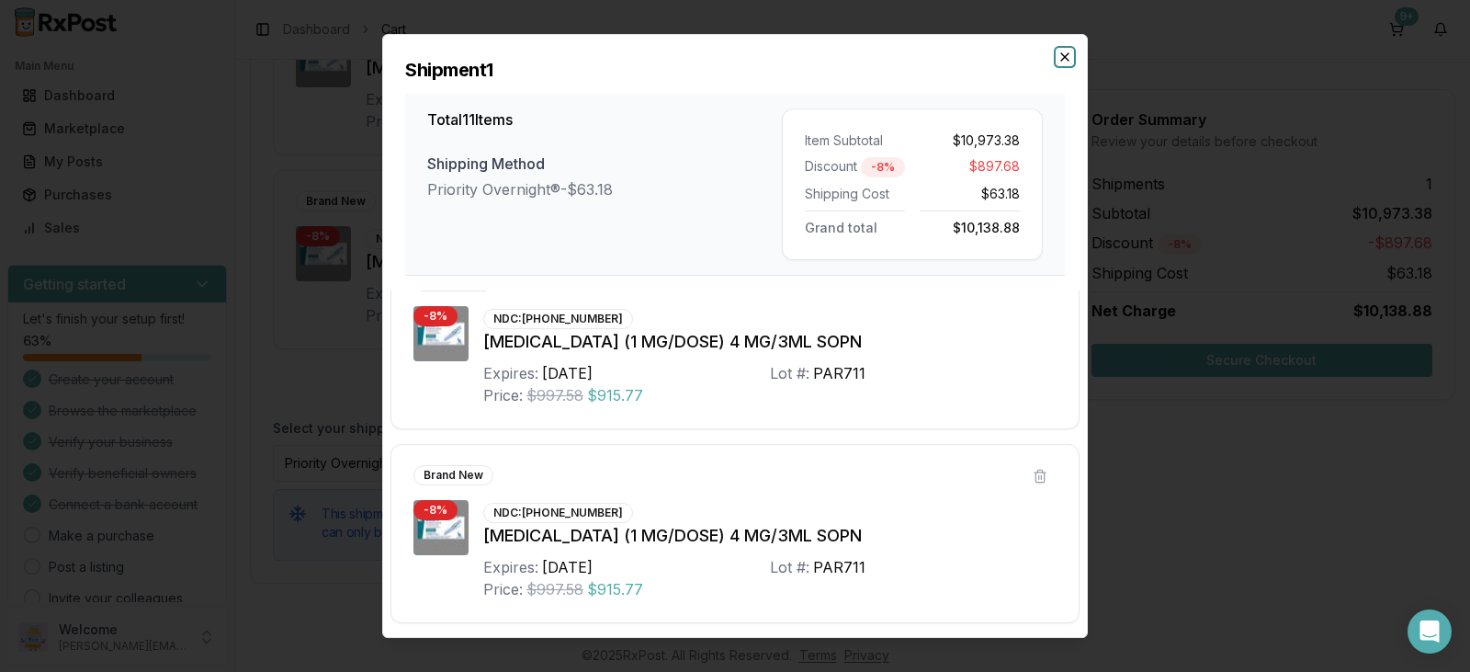
click at [1064, 61] on icon "button" at bounding box center [1065, 57] width 15 height 15
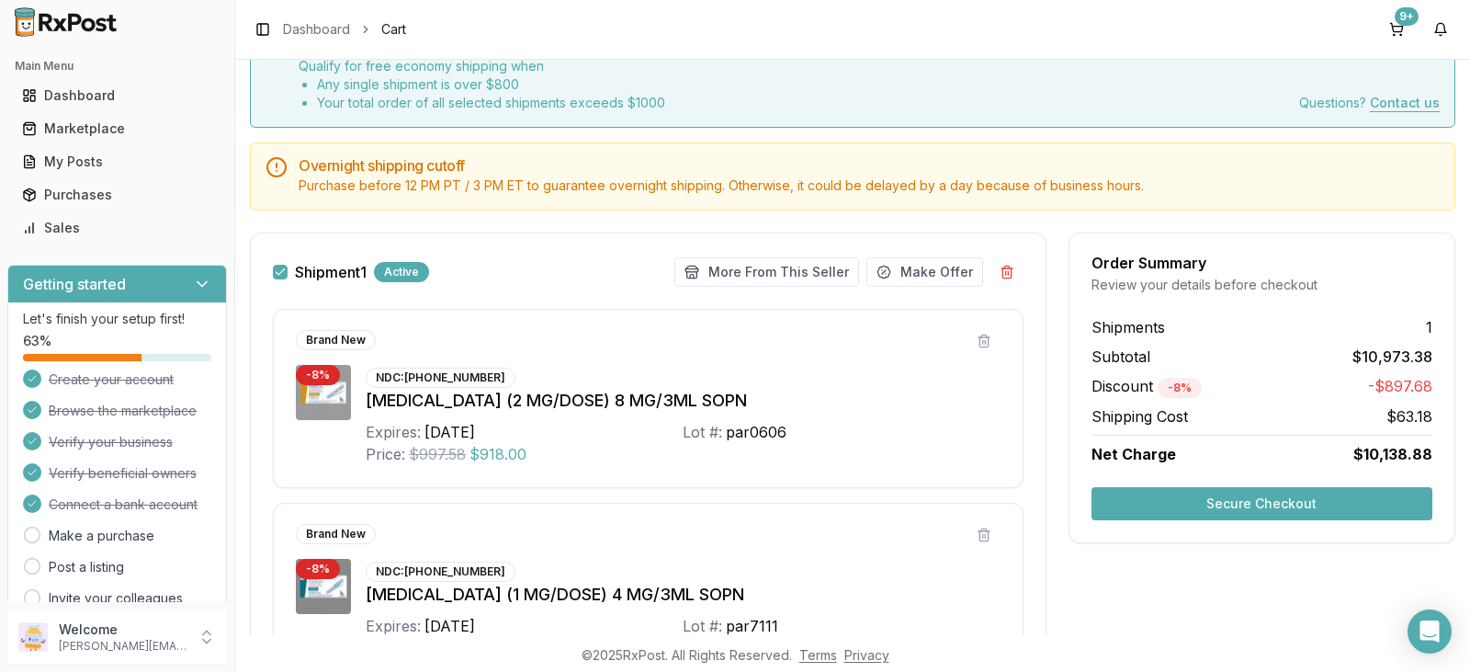
scroll to position [92, 0]
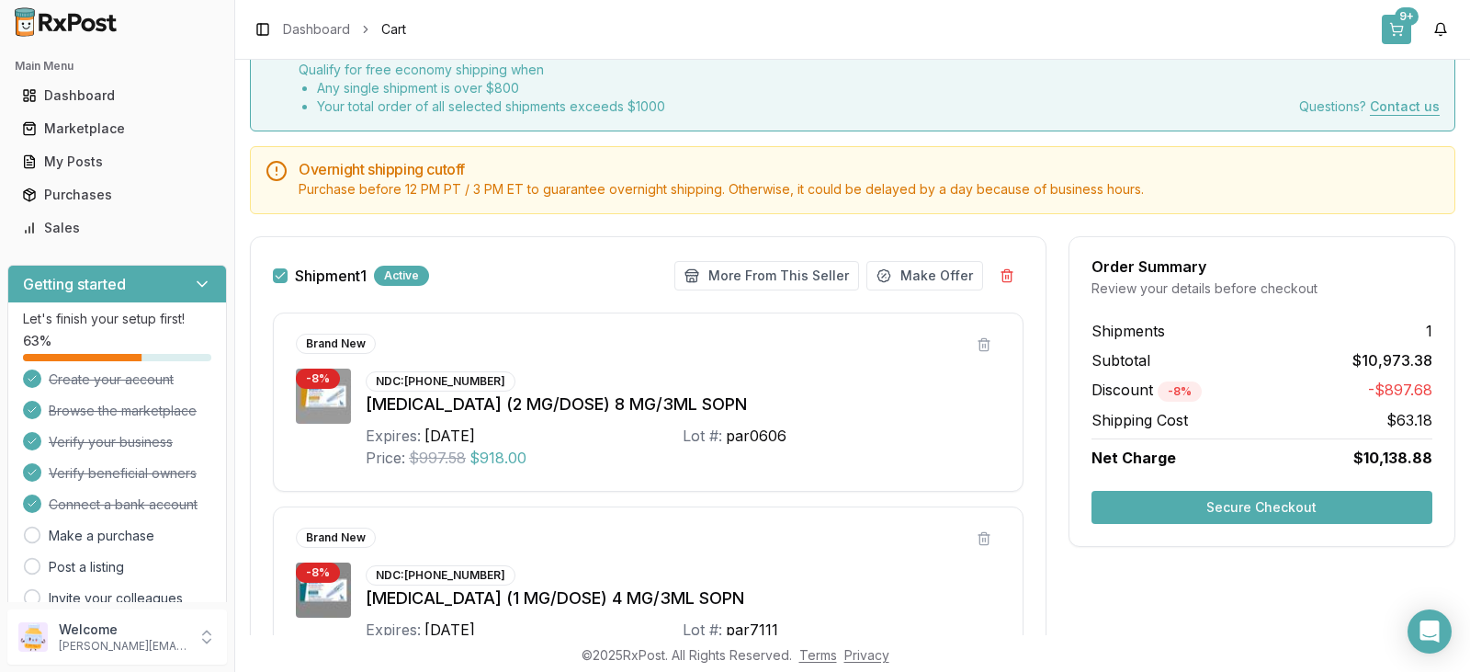
click at [1399, 24] on div "9+" at bounding box center [1407, 16] width 24 height 18
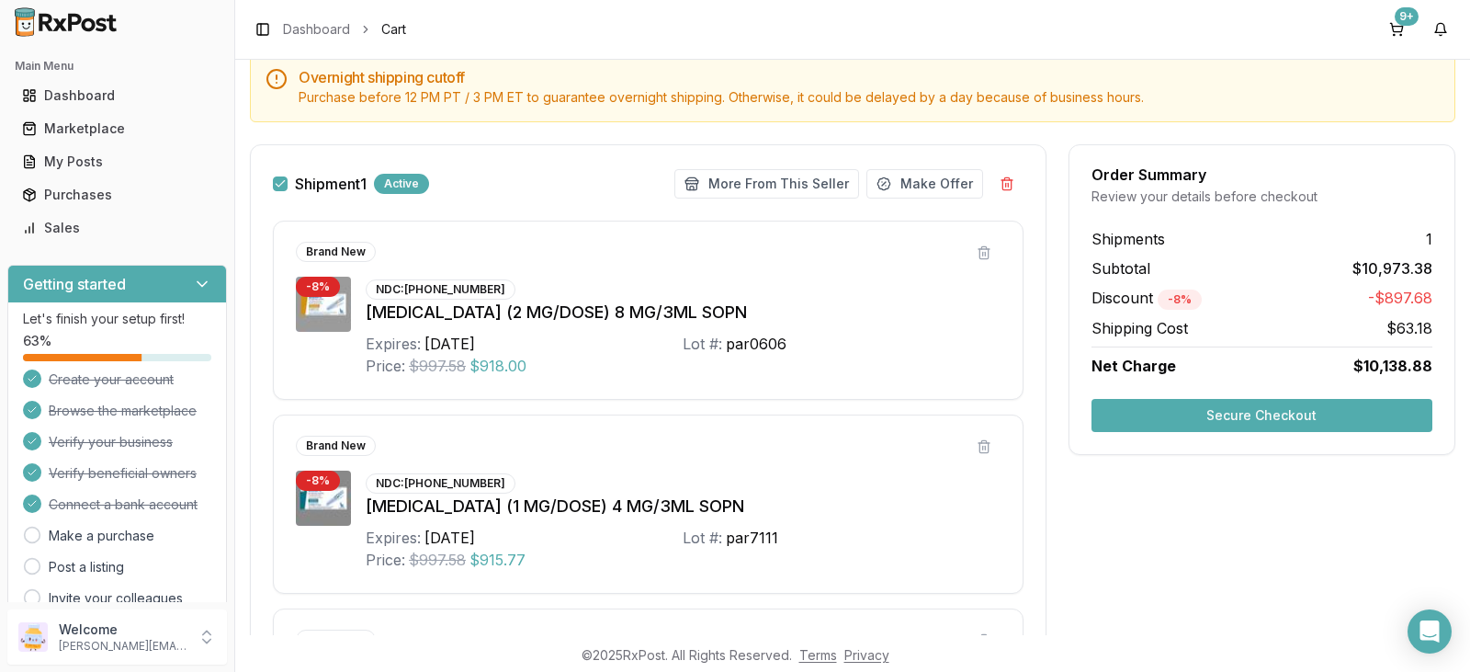
scroll to position [15, 0]
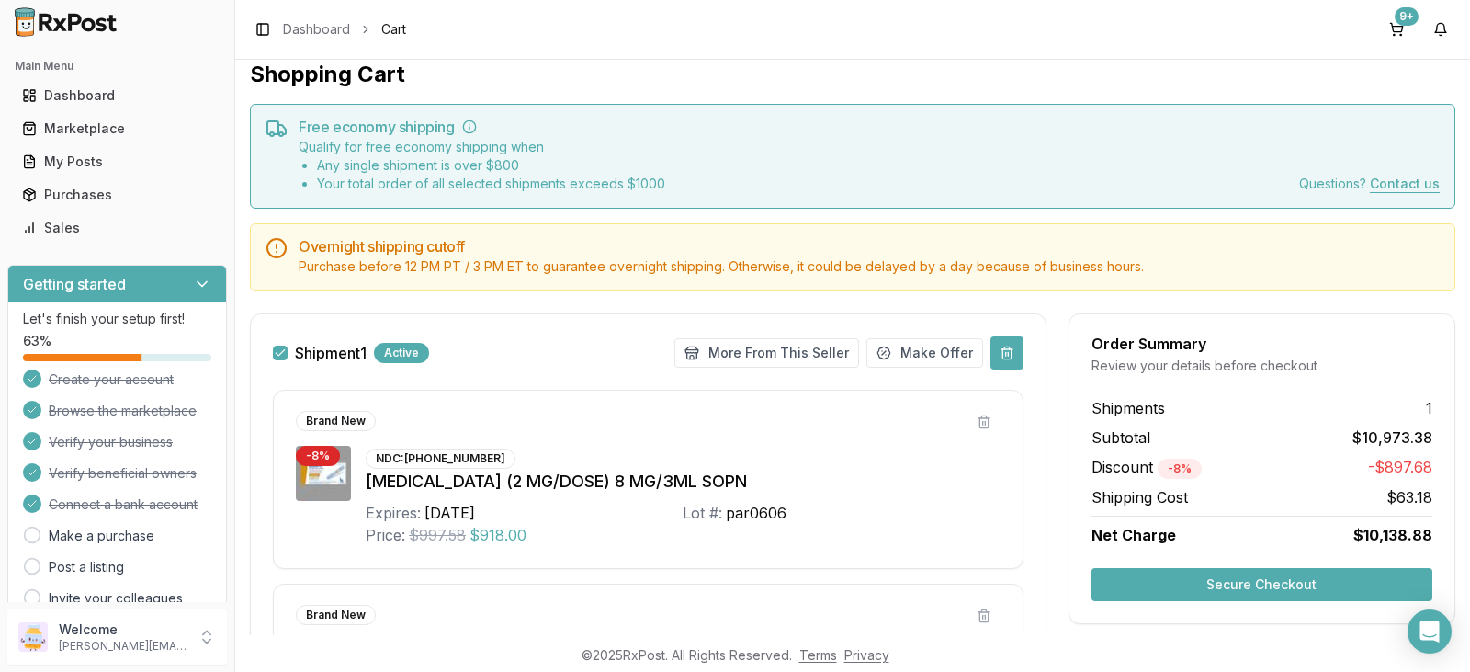
click at [1002, 356] on button at bounding box center [1006, 352] width 33 height 33
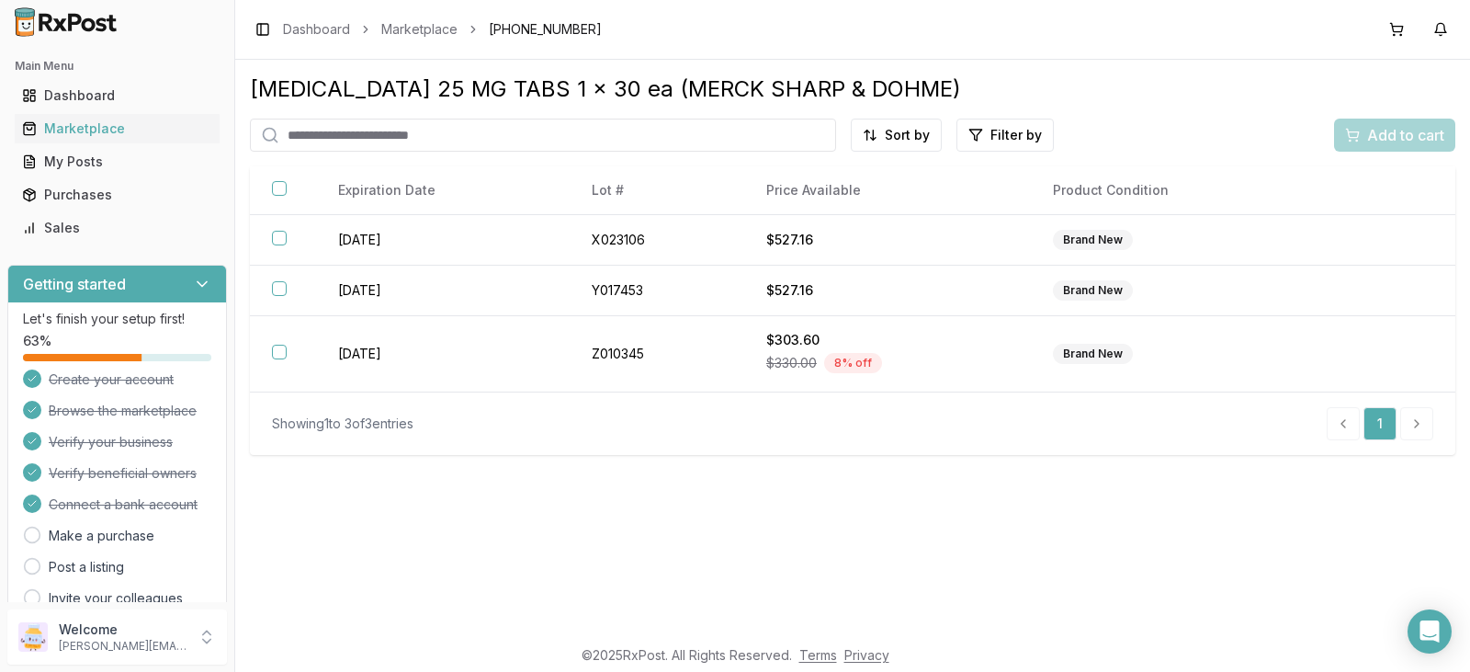
click at [494, 143] on input "search" at bounding box center [543, 135] width 586 height 33
drag, startPoint x: 494, startPoint y: 143, endPoint x: 519, endPoint y: 103, distance: 47.4
click at [519, 103] on div "Januvia 25 MG TABS 1 x 30 ea (MERCK SHARP & DOHME) Sort by Filter by Add to car…" at bounding box center [852, 264] width 1205 height 380
type input "*********"
click at [810, 131] on input "*********" at bounding box center [543, 135] width 586 height 33
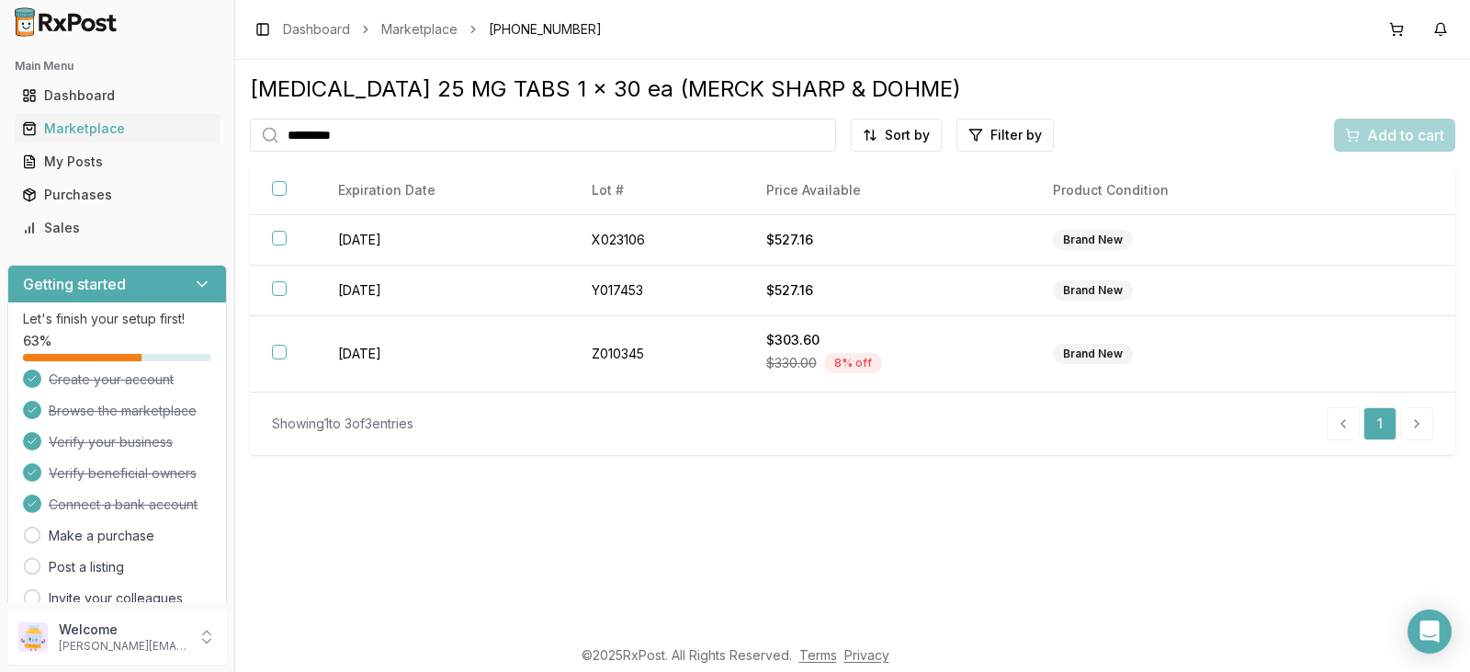
click at [819, 130] on input "*********" at bounding box center [543, 135] width 586 height 33
click at [418, 25] on link "Marketplace" at bounding box center [419, 29] width 76 height 18
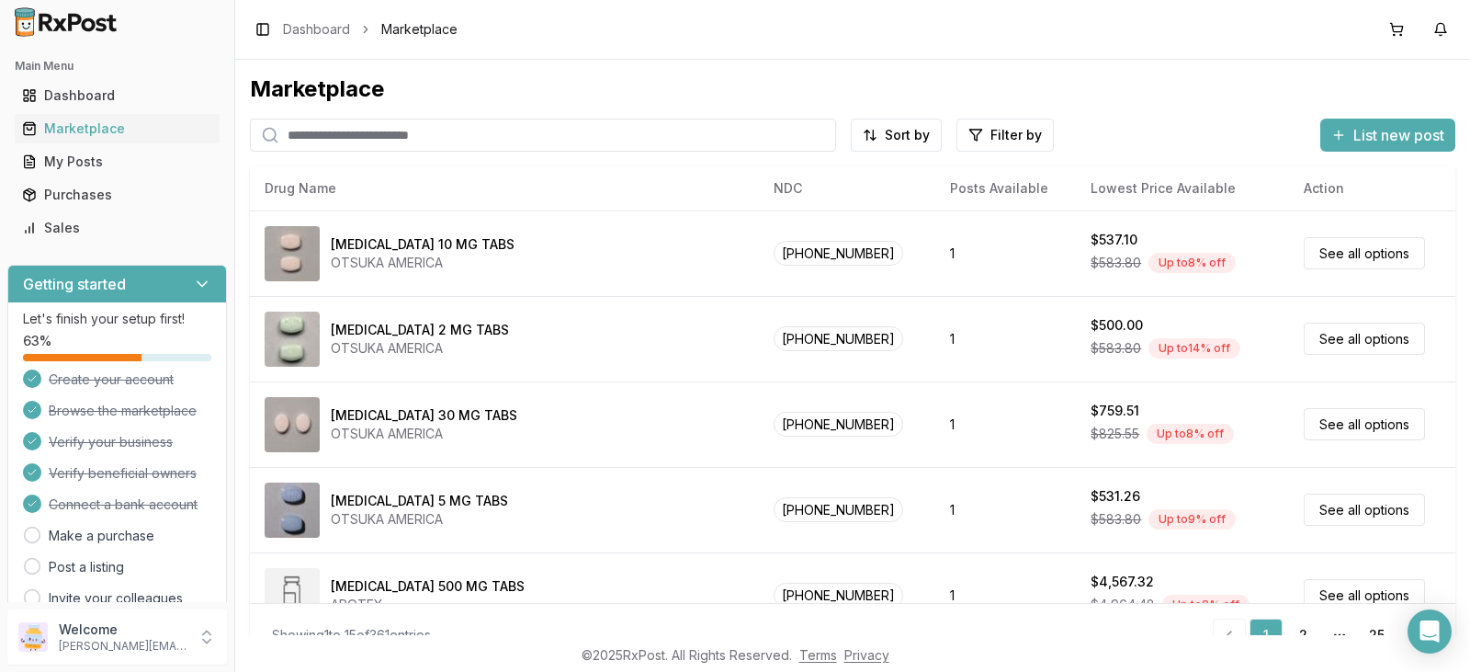
click at [436, 140] on input "search" at bounding box center [543, 135] width 586 height 33
type input "*********"
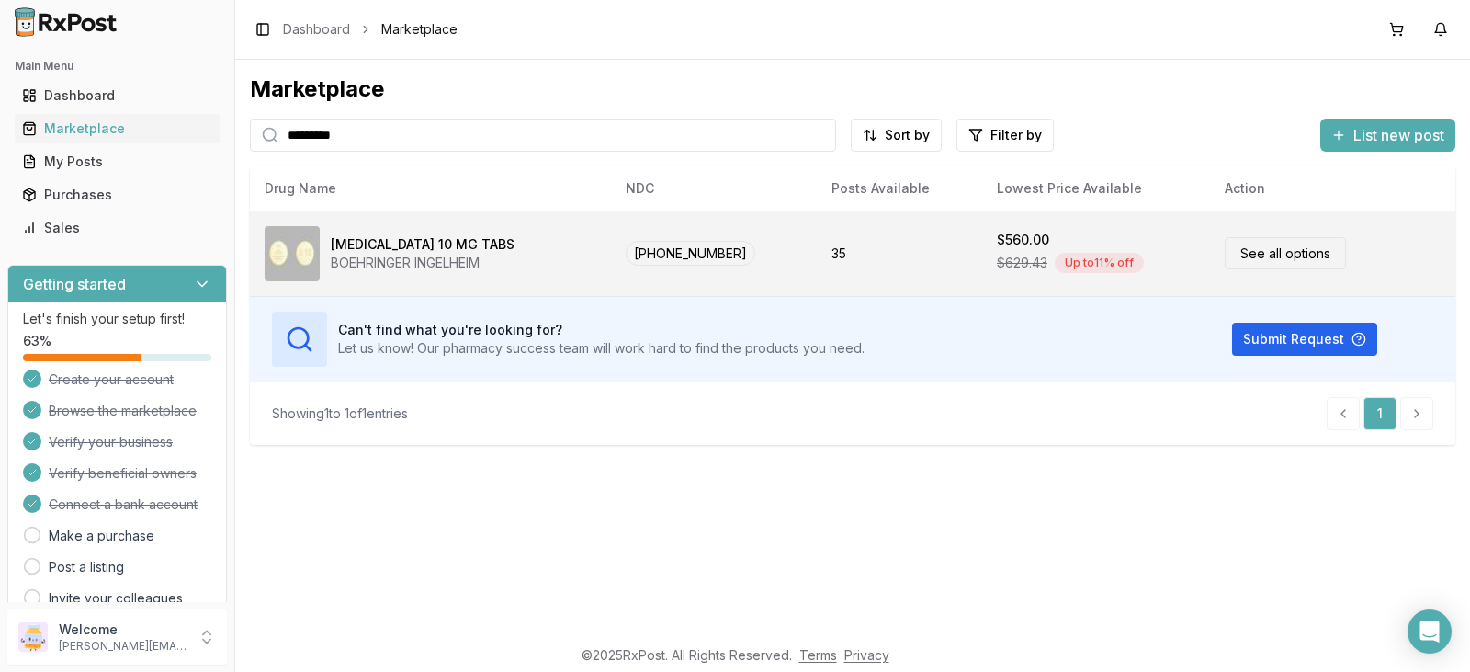
click at [435, 252] on div "Jardiance 10 MG TABS" at bounding box center [423, 244] width 184 height 18
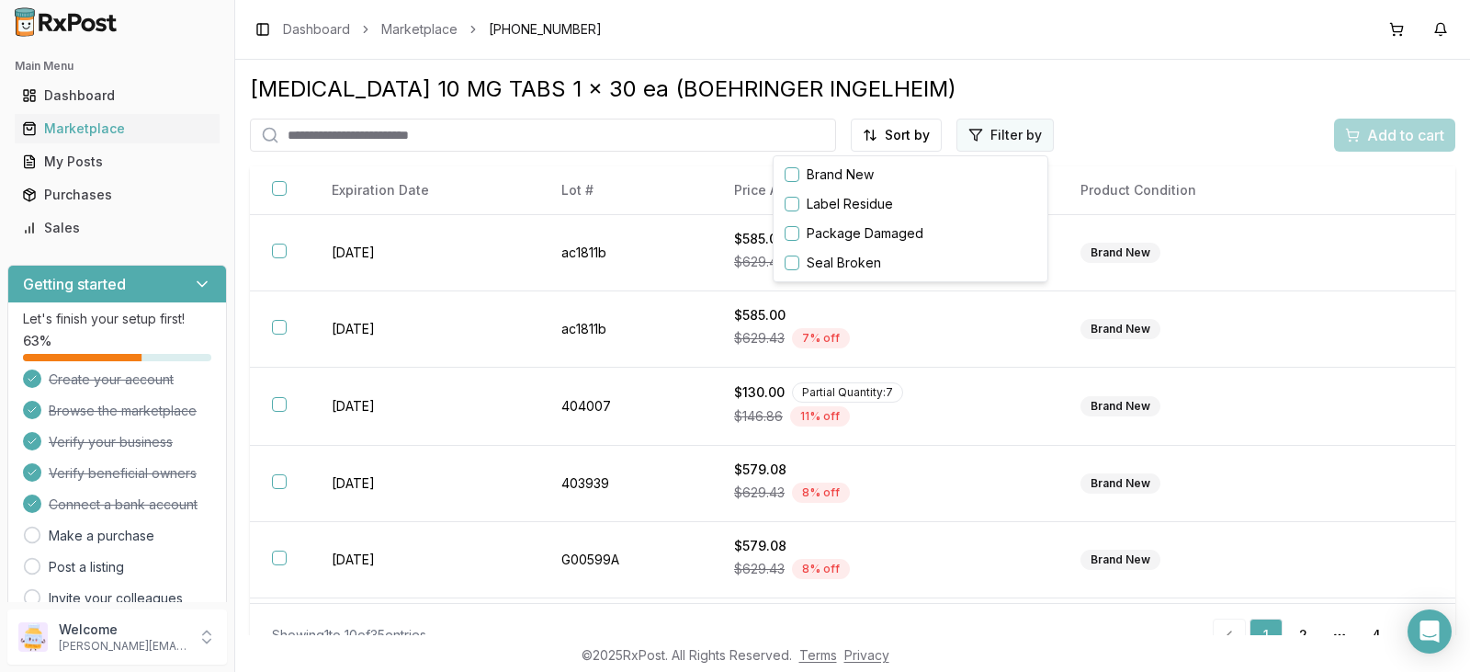
click at [1023, 133] on html "Main Menu Dashboard Marketplace My Posts Purchases Sales Getting started Let's …" at bounding box center [735, 336] width 1470 height 672
click at [1030, 74] on html "Main Menu Dashboard Marketplace My Posts Purchases Sales Getting started Let's …" at bounding box center [735, 336] width 1470 height 672
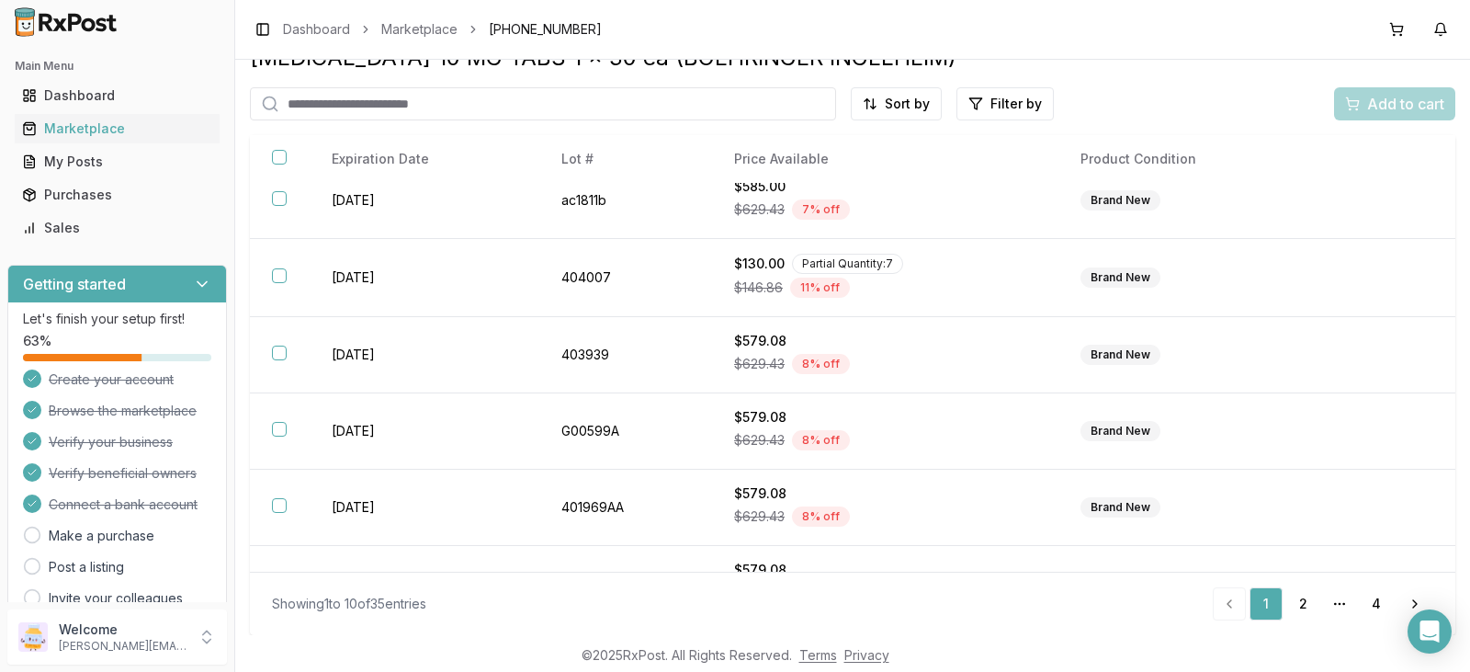
scroll to position [184, 0]
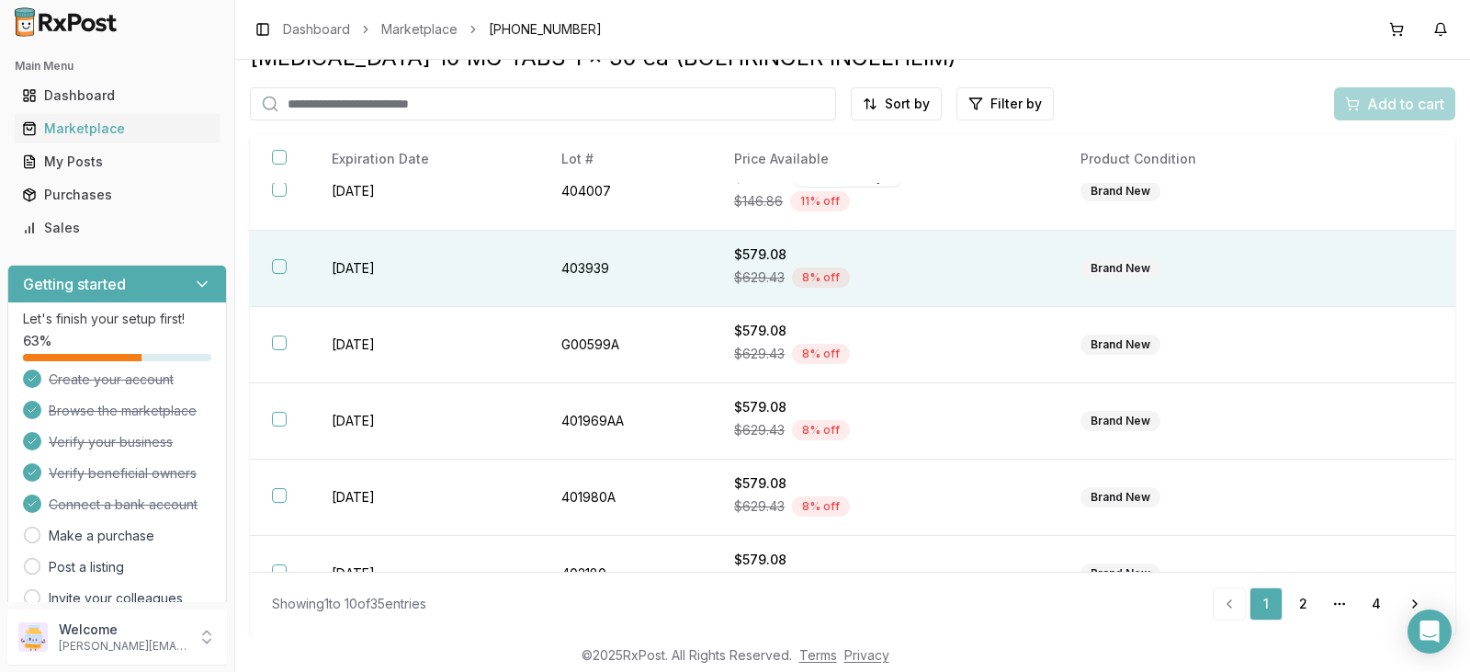
click at [284, 269] on button "button" at bounding box center [279, 266] width 15 height 15
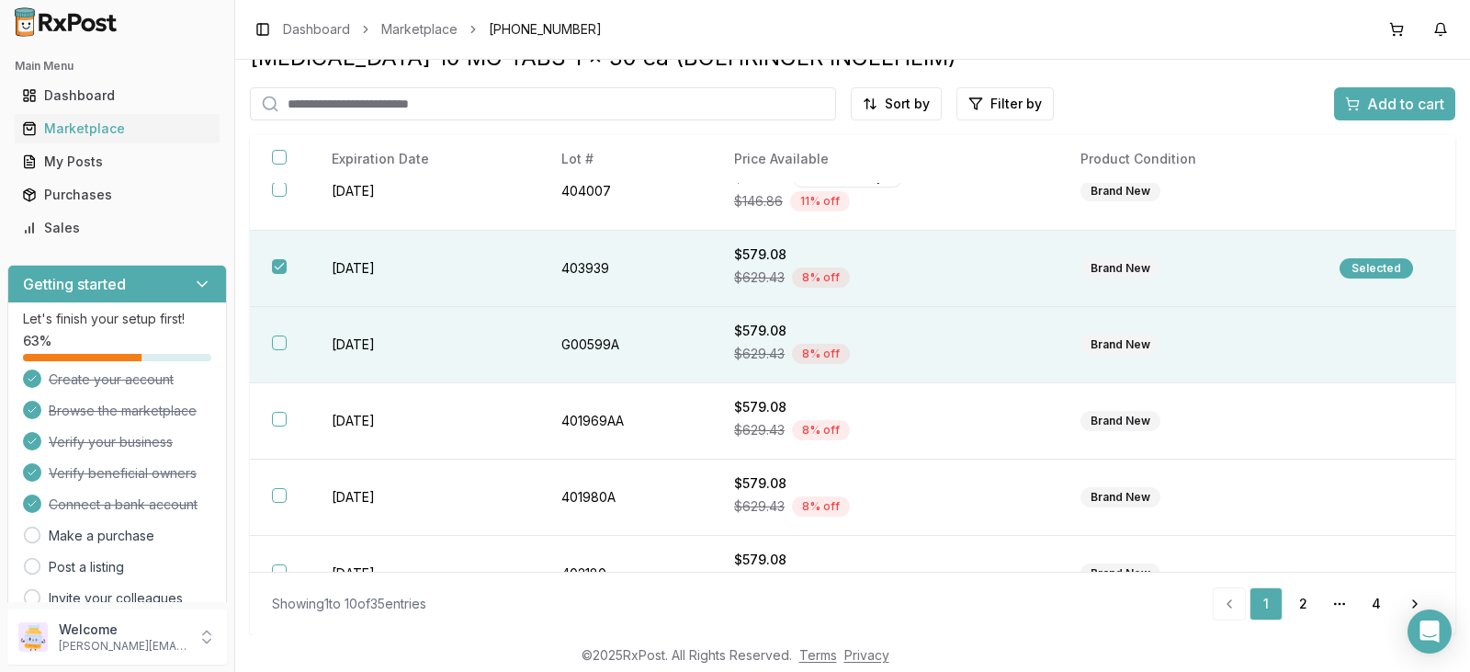
click at [278, 345] on button "button" at bounding box center [279, 342] width 15 height 15
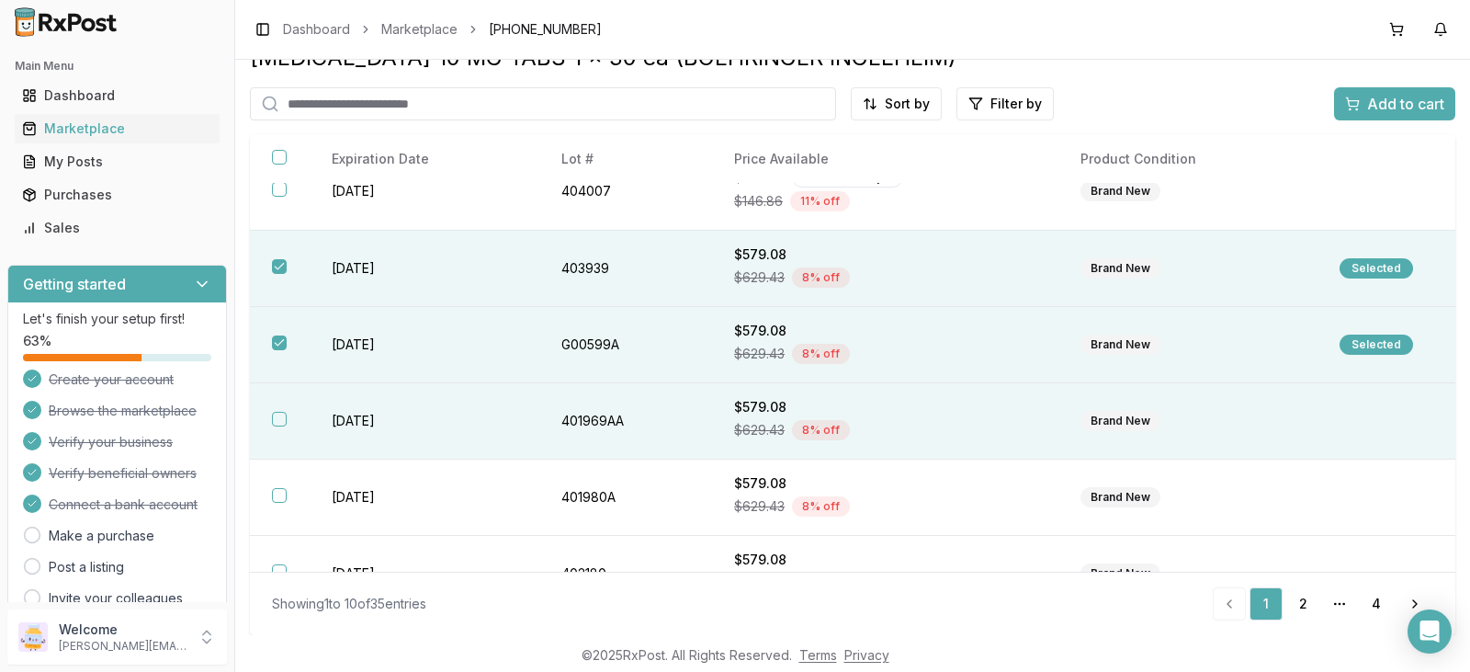
drag, startPoint x: 285, startPoint y: 420, endPoint x: 332, endPoint y: 412, distance: 47.6
click at [285, 420] on button "button" at bounding box center [279, 419] width 15 height 15
click at [1398, 105] on span "Add to cart" at bounding box center [1405, 104] width 77 height 22
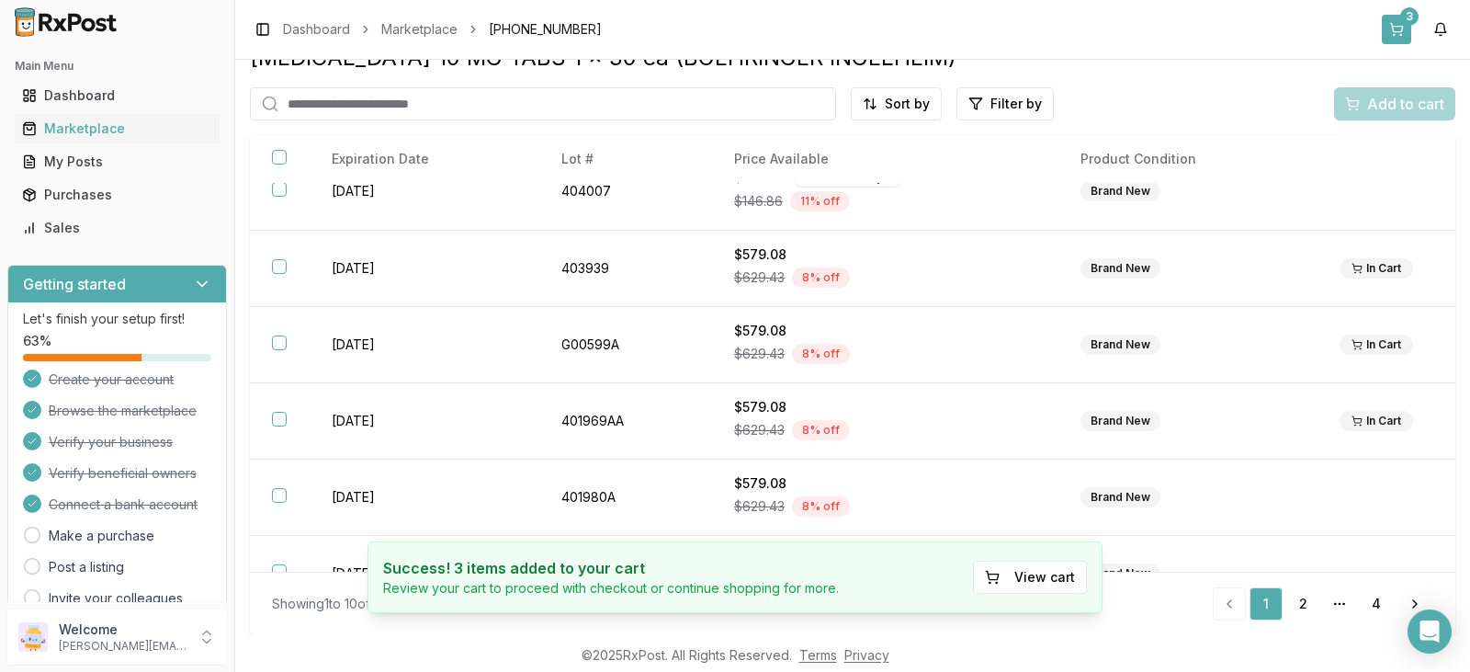
click at [1406, 26] on button "3" at bounding box center [1396, 29] width 29 height 29
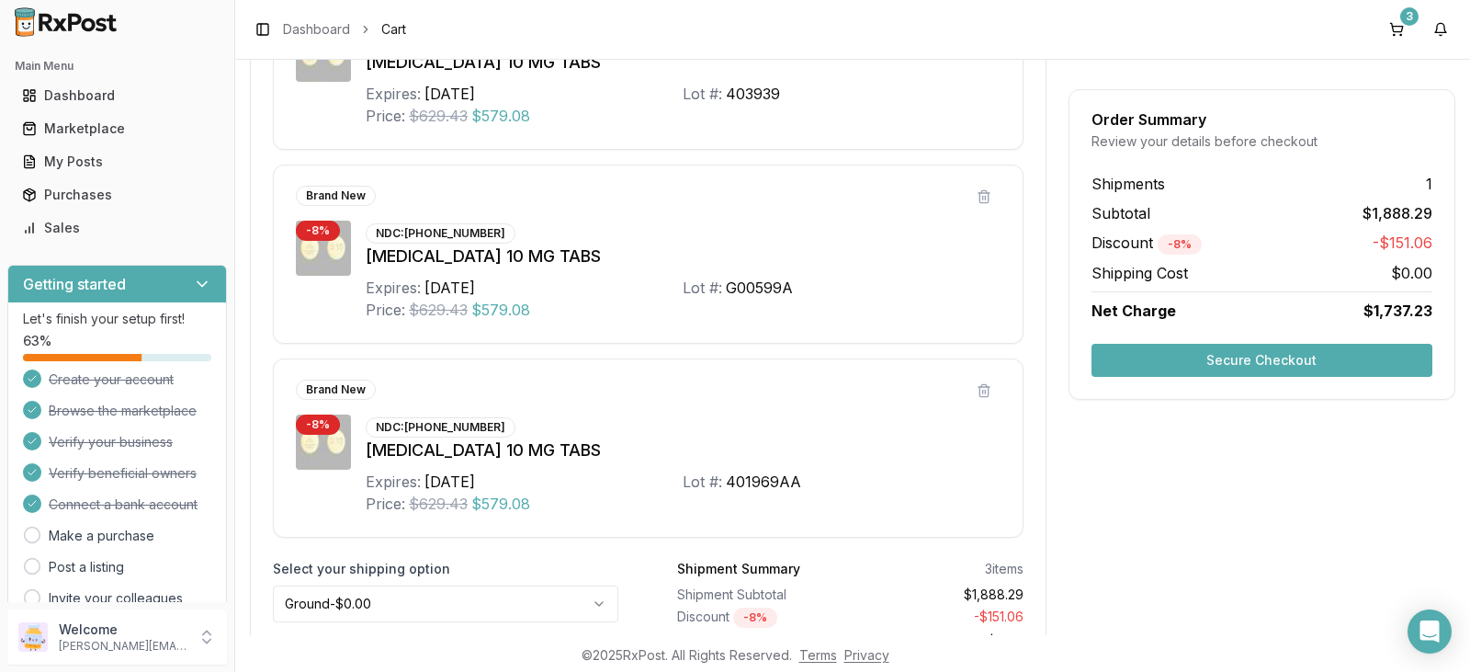
scroll to position [628, 0]
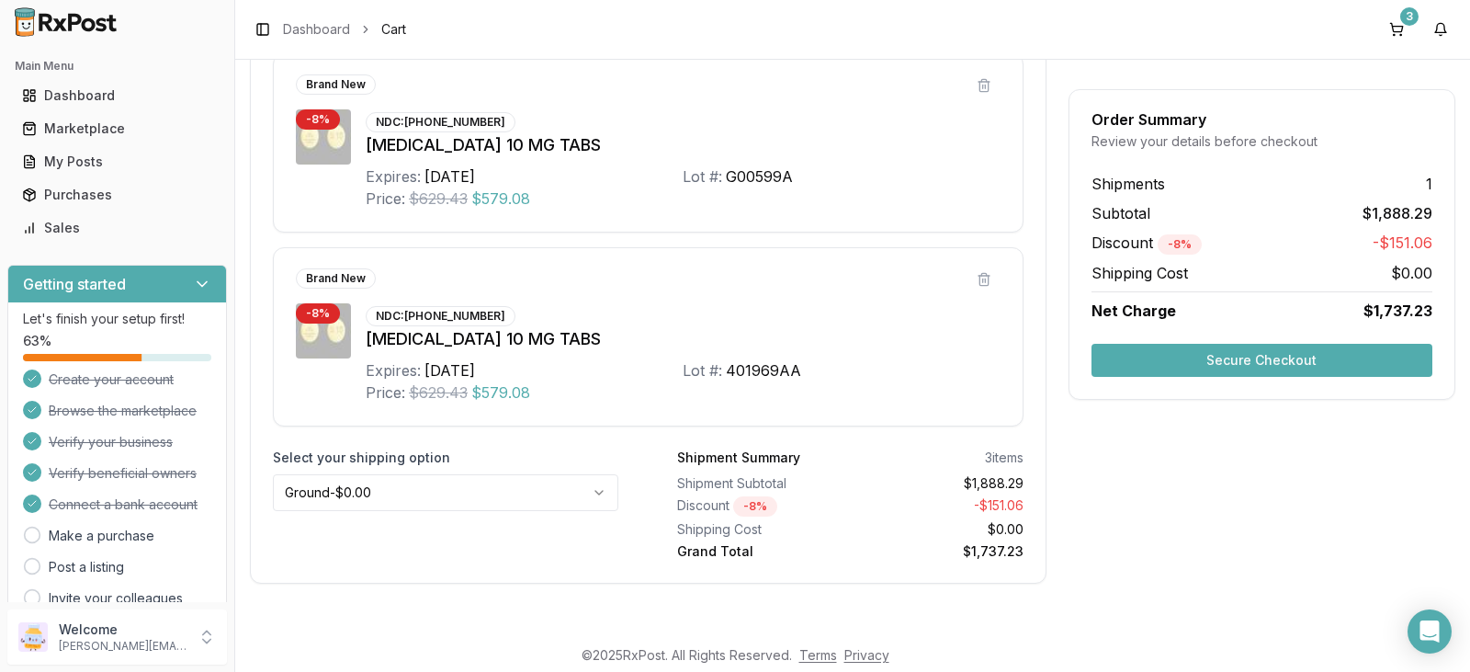
click at [1270, 360] on button "Secure Checkout" at bounding box center [1262, 360] width 341 height 33
